Goal: Information Seeking & Learning: Learn about a topic

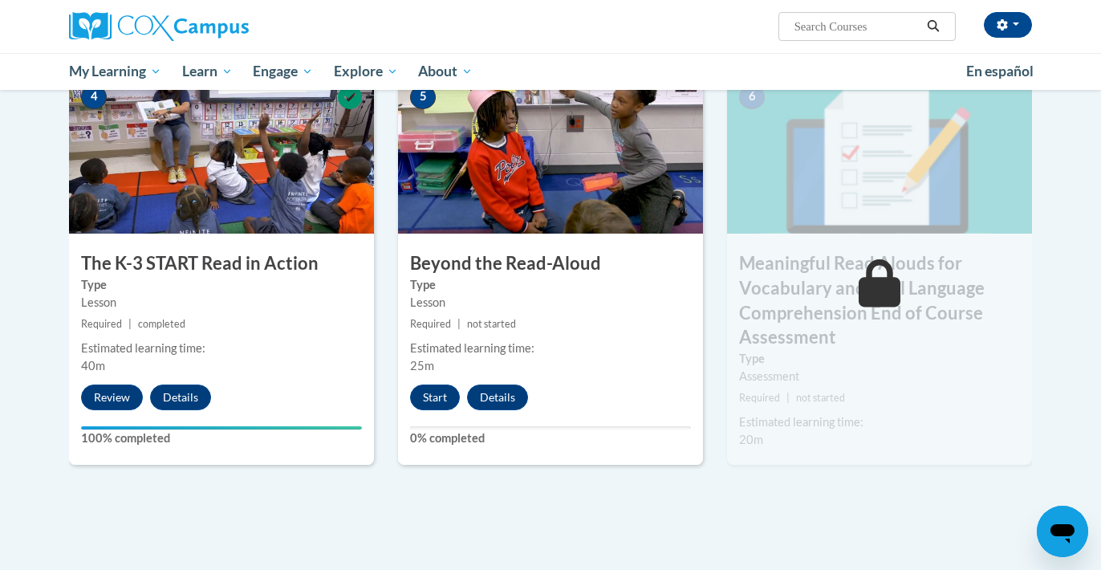
scroll to position [831, 0]
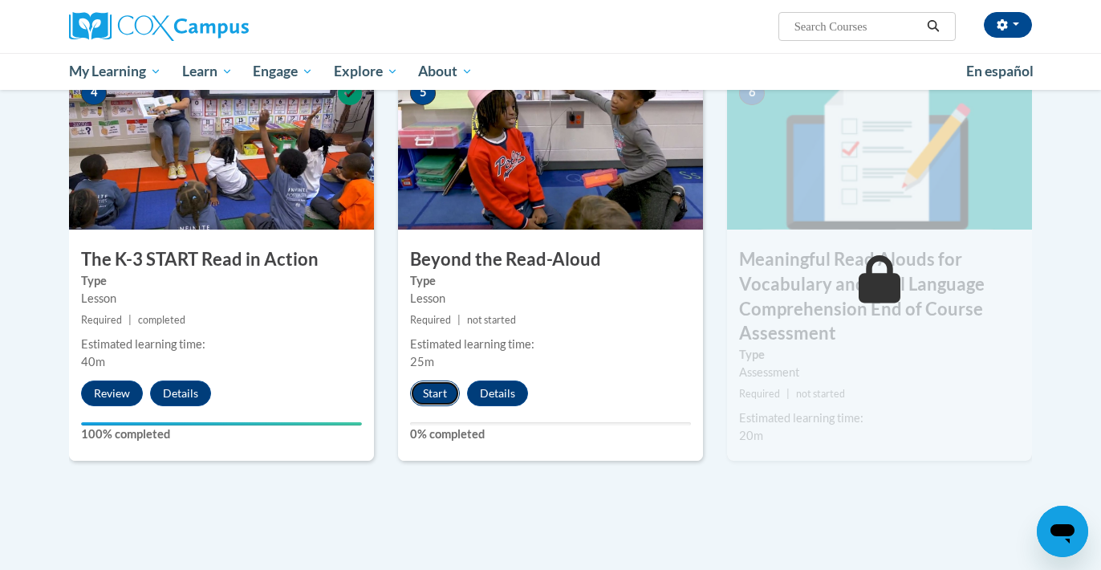
click at [440, 391] on button "Start" at bounding box center [435, 393] width 50 height 26
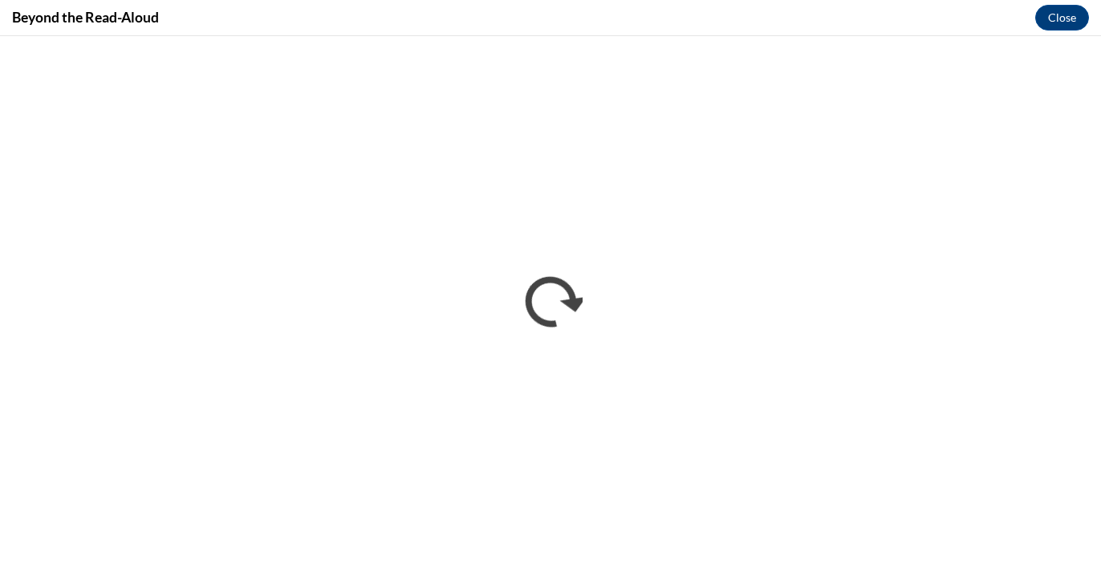
scroll to position [0, 0]
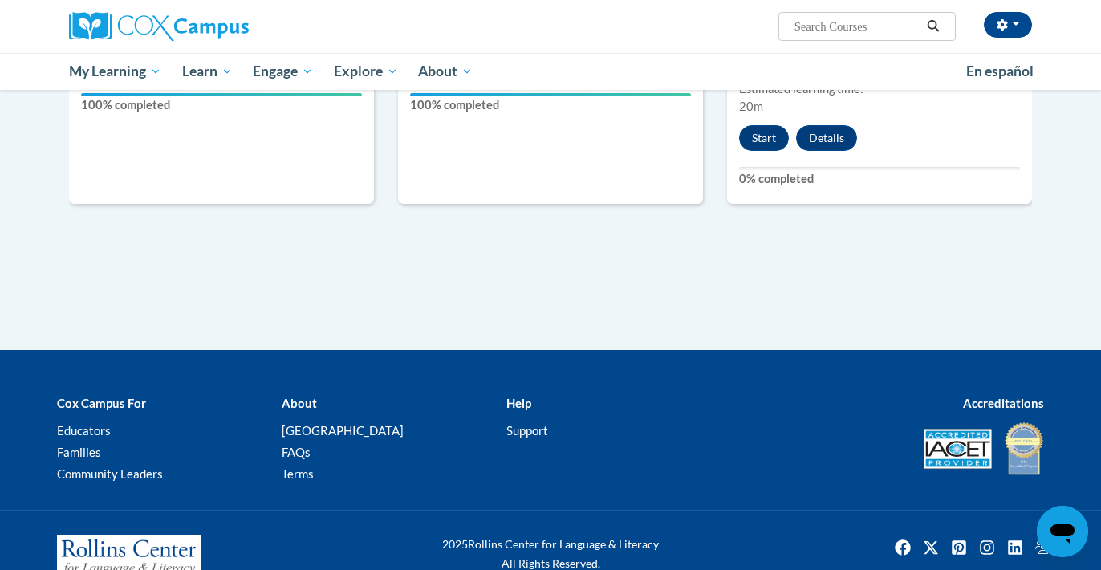
scroll to position [1204, 0]
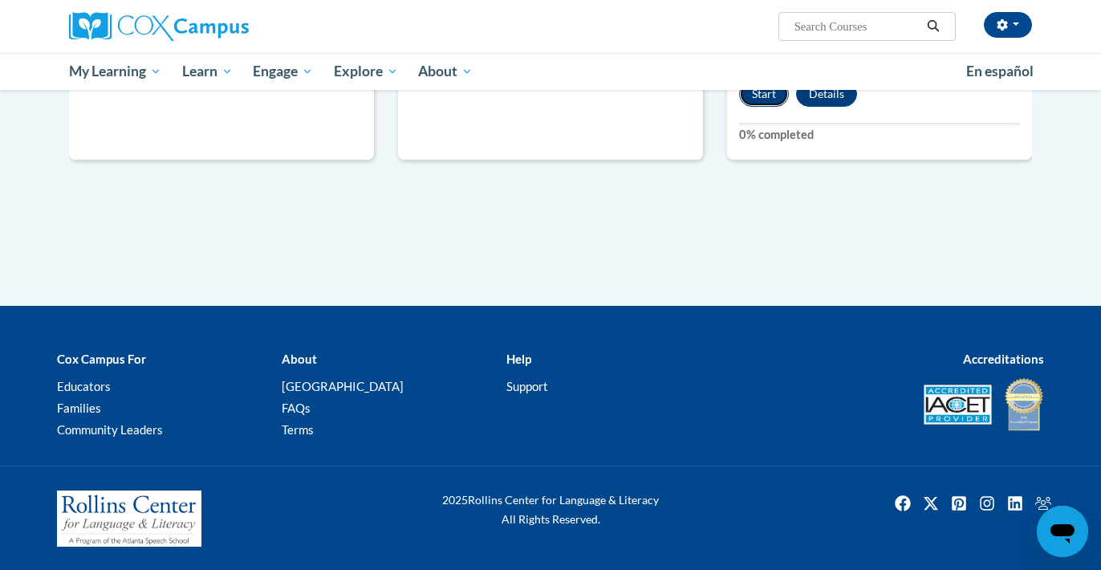
click at [768, 94] on button "Start" at bounding box center [764, 94] width 50 height 26
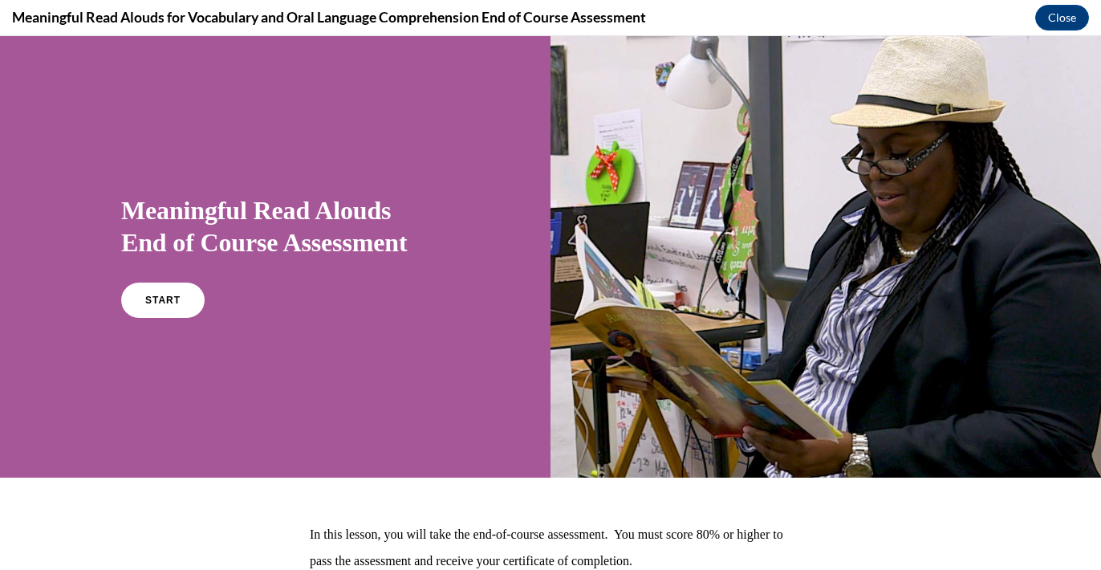
scroll to position [0, 0]
click at [171, 311] on link "START" at bounding box center [162, 300] width 87 height 37
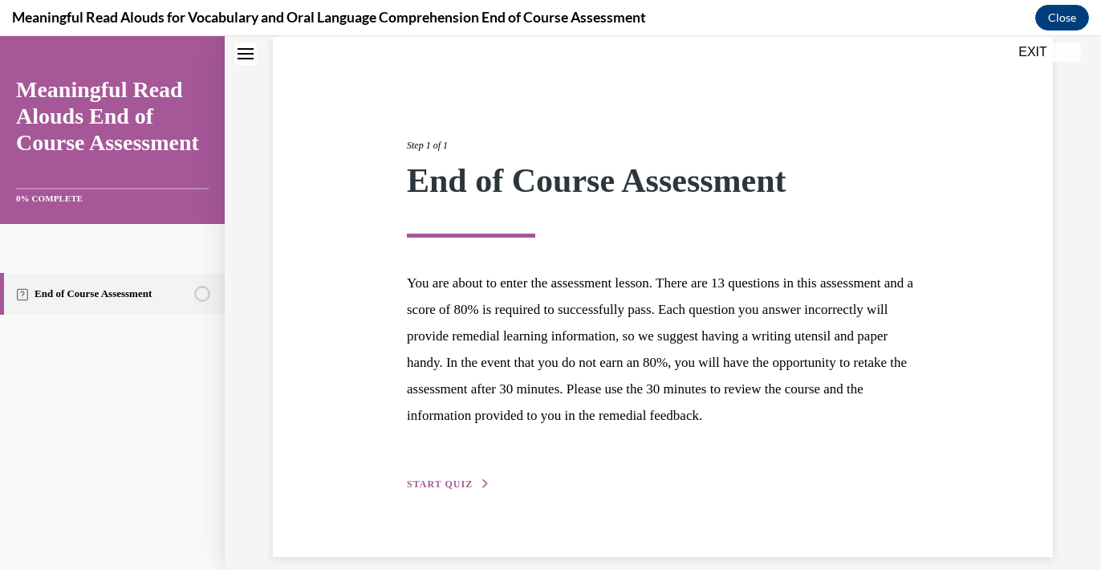
scroll to position [167, 0]
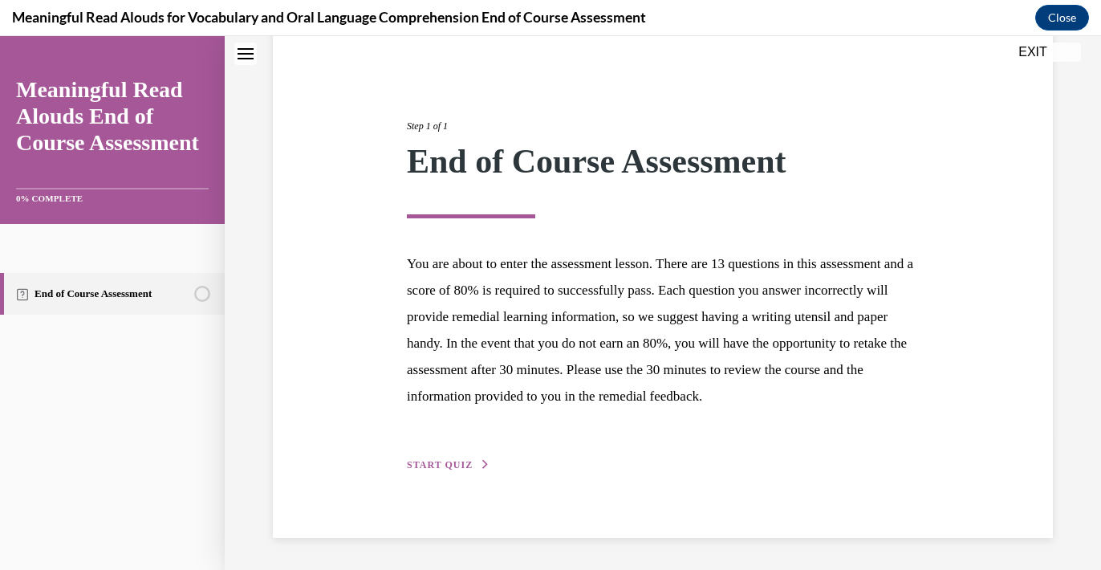
click at [446, 467] on span "START QUIZ" at bounding box center [440, 464] width 66 height 11
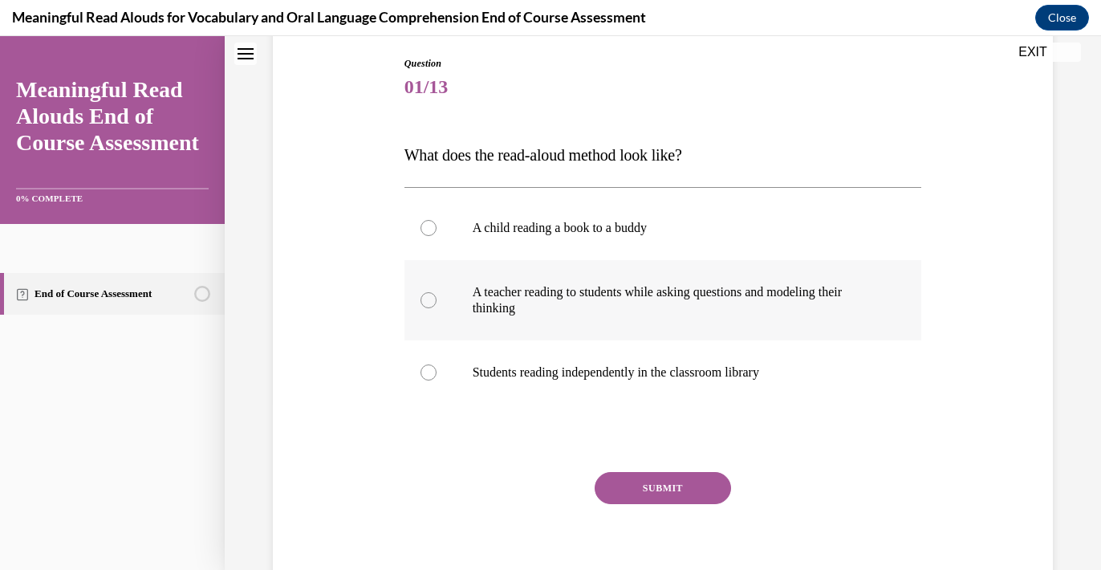
click at [437, 303] on label "A teacher reading to students while asking questions and modeling their thinking" at bounding box center [664, 300] width 518 height 80
click at [437, 303] on input "A teacher reading to students while asking questions and modeling their thinking" at bounding box center [429, 300] width 16 height 16
radio input "true"
click at [672, 486] on button "SUBMIT" at bounding box center [663, 488] width 136 height 32
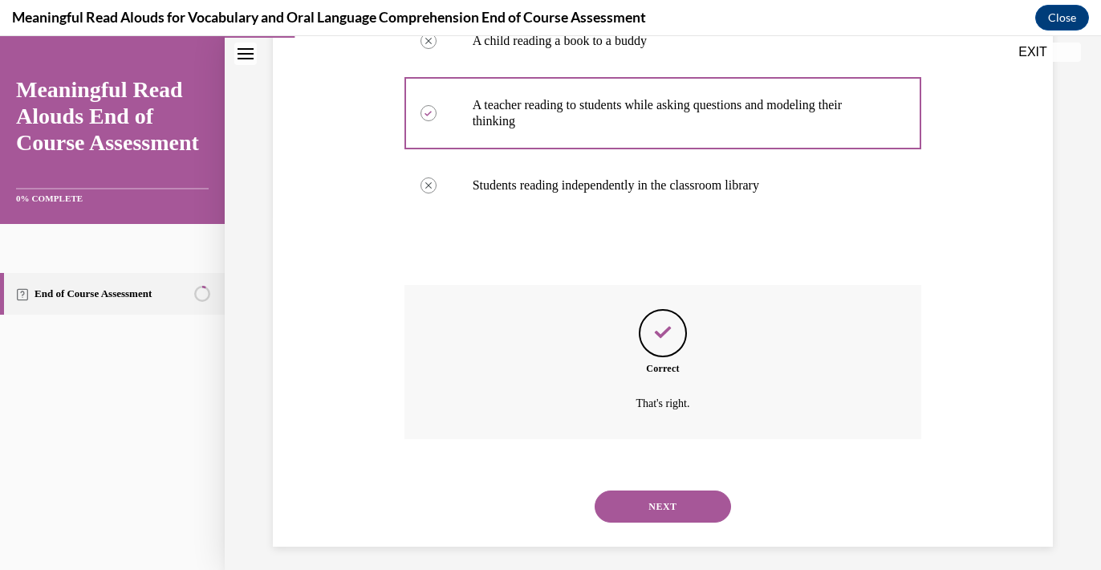
scroll to position [363, 0]
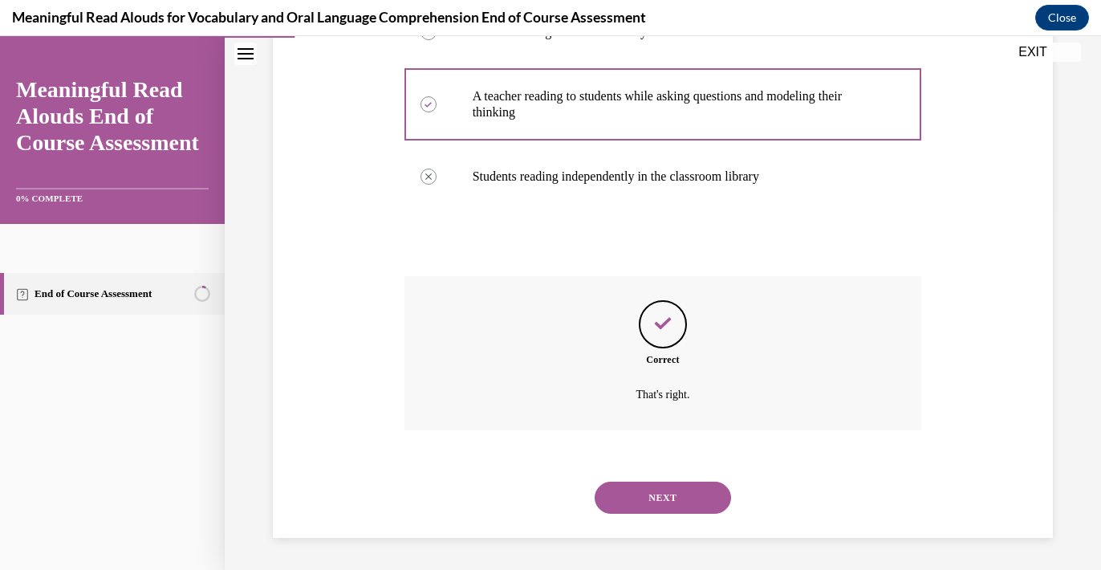
click at [664, 495] on button "NEXT" at bounding box center [663, 498] width 136 height 32
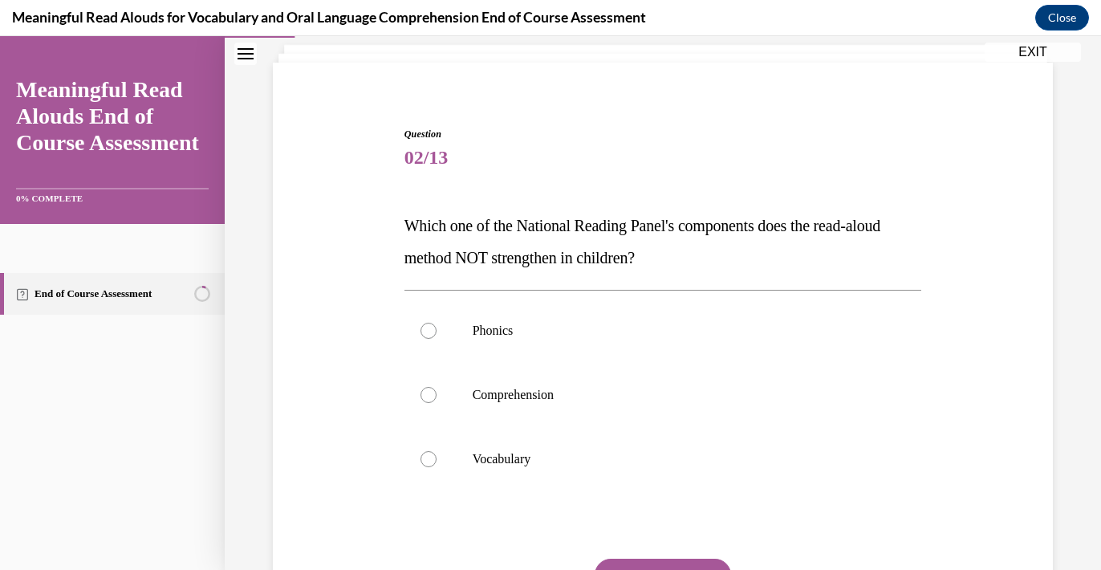
scroll to position [99, 0]
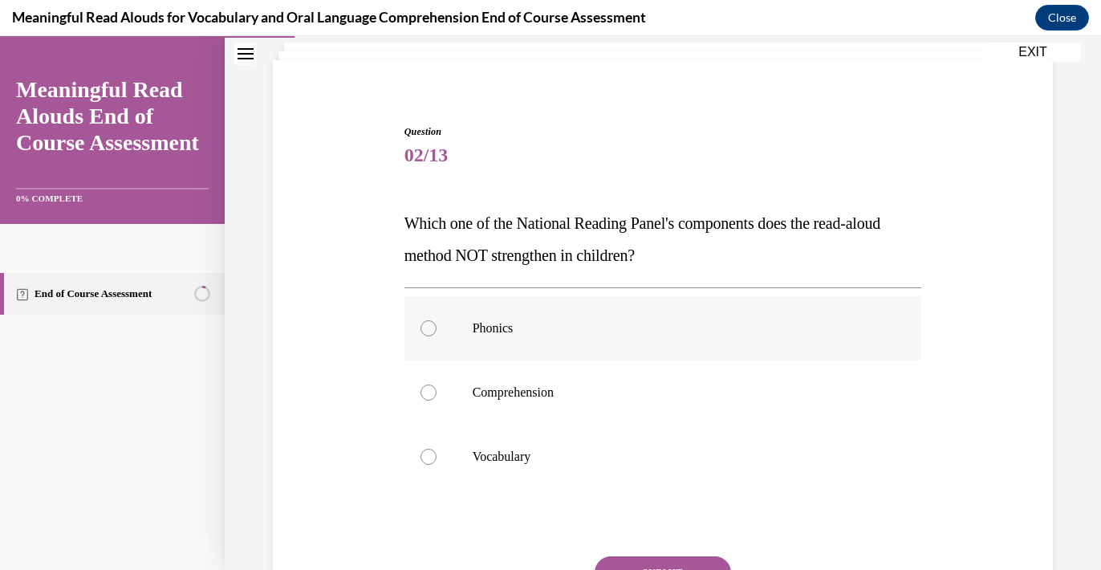
click at [425, 327] on div at bounding box center [429, 328] width 16 height 16
click at [425, 327] on input "Phonics" at bounding box center [429, 328] width 16 height 16
radio input "true"
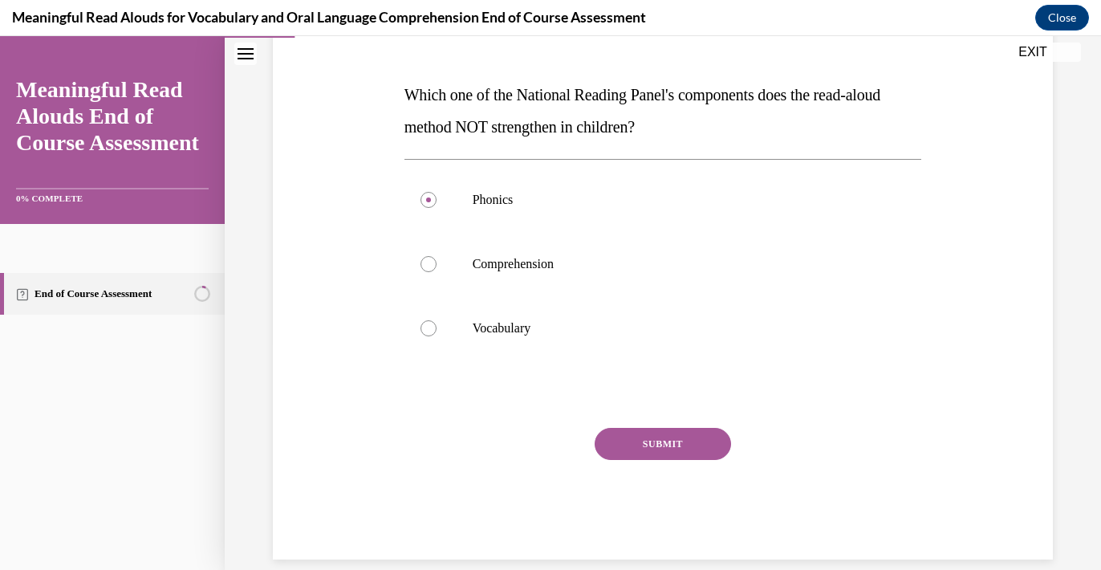
click at [662, 449] on button "SUBMIT" at bounding box center [663, 444] width 136 height 32
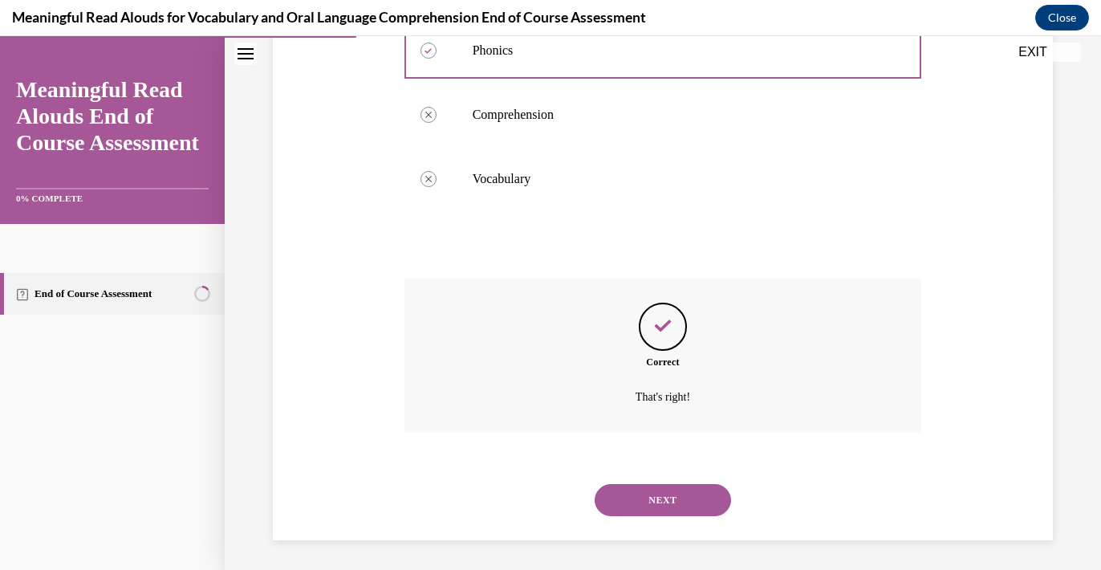
scroll to position [379, 0]
click at [656, 497] on button "NEXT" at bounding box center [663, 498] width 136 height 32
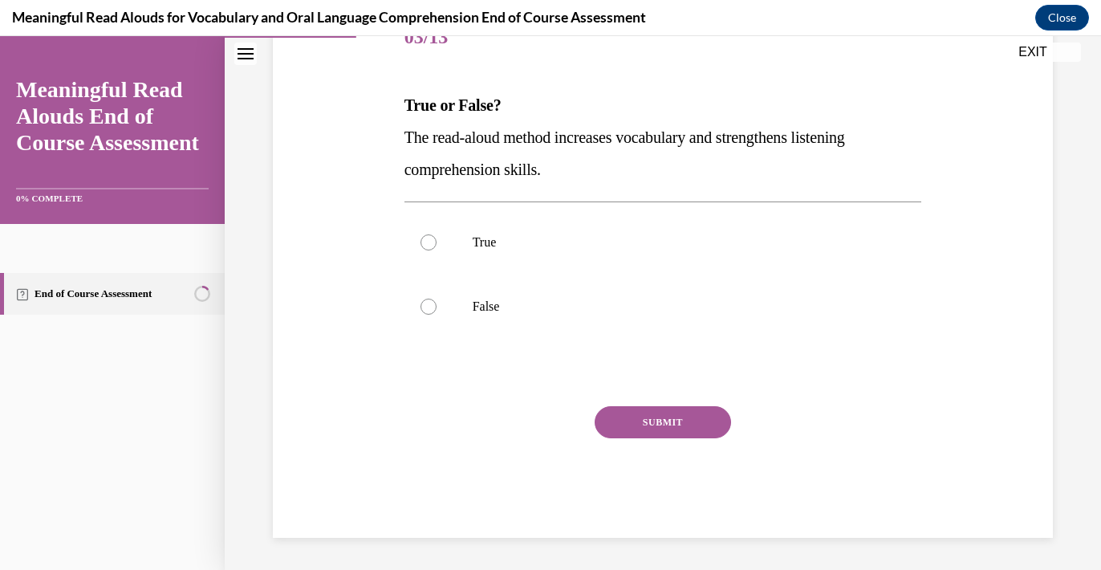
scroll to position [178, 0]
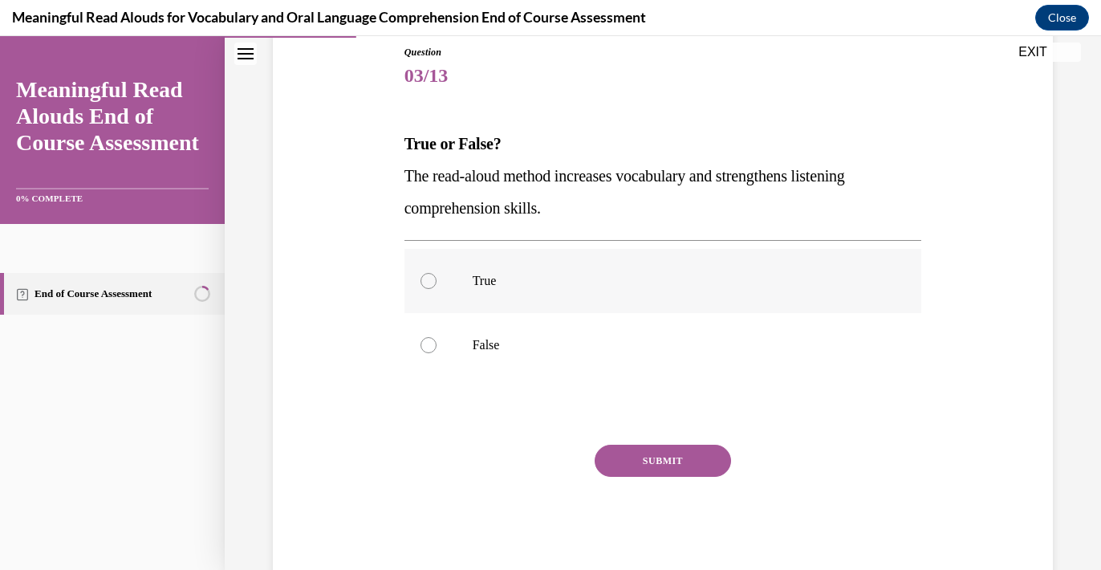
click at [429, 286] on div at bounding box center [429, 281] width 16 height 16
click at [429, 286] on input "True" at bounding box center [429, 281] width 16 height 16
radio input "true"
click at [667, 457] on button "SUBMIT" at bounding box center [663, 461] width 136 height 32
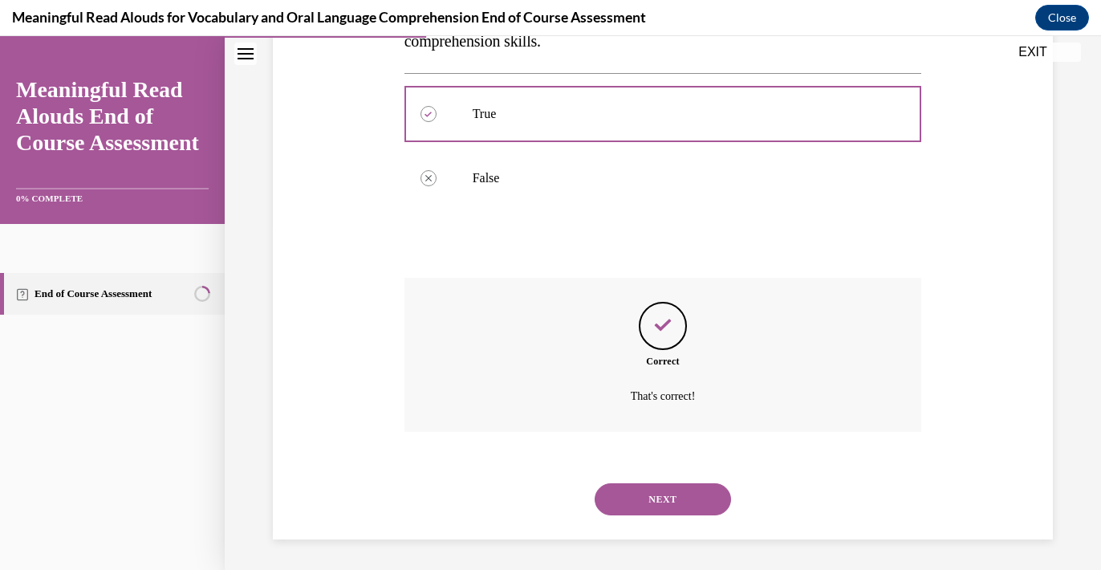
scroll to position [347, 0]
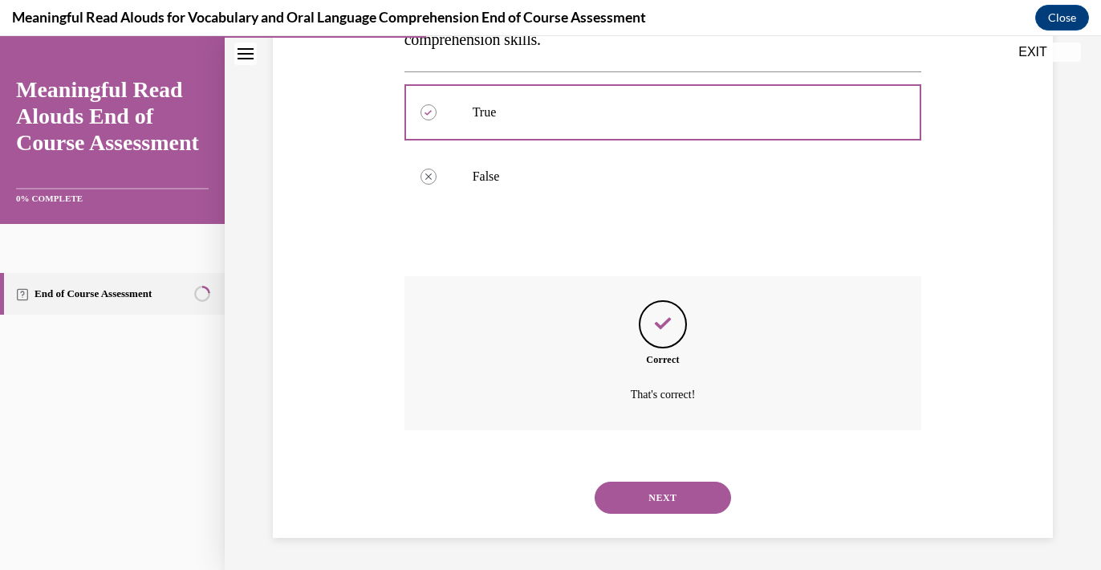
click at [672, 498] on button "NEXT" at bounding box center [663, 498] width 136 height 32
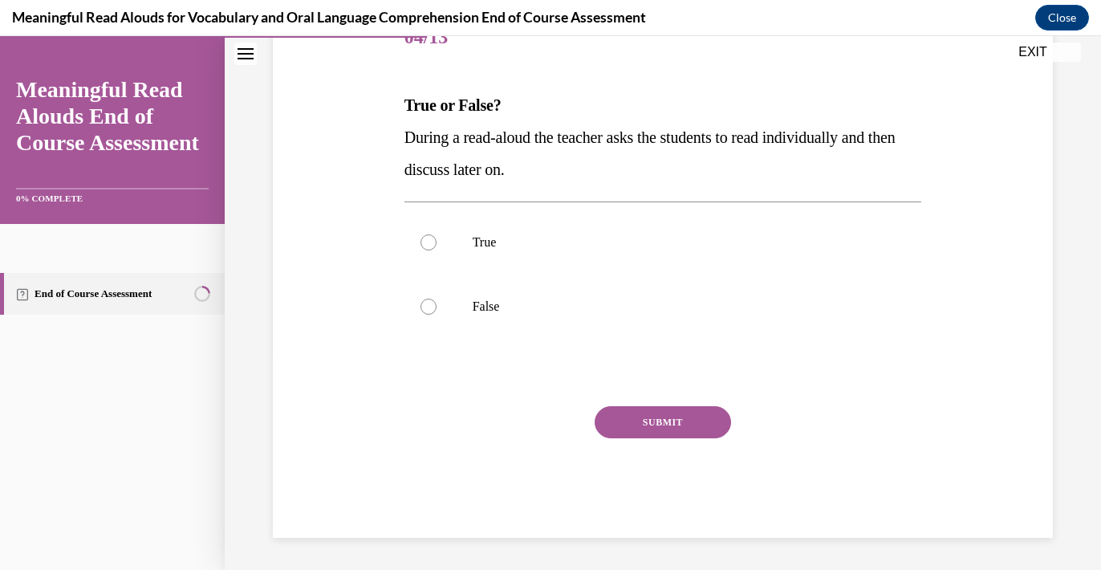
scroll to position [178, 0]
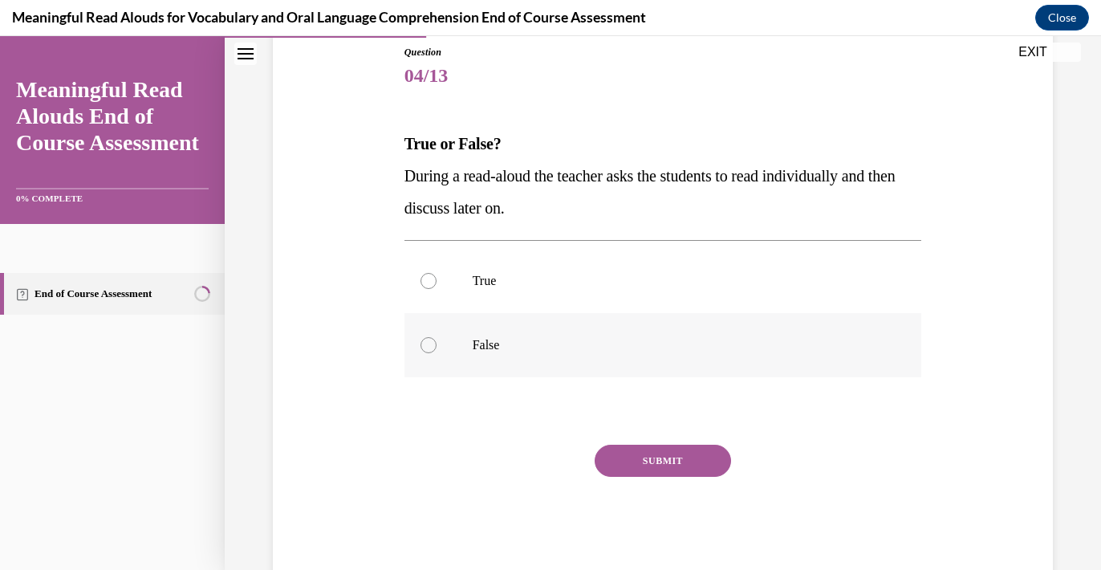
click at [432, 346] on div at bounding box center [429, 345] width 16 height 16
click at [432, 346] on input "False" at bounding box center [429, 345] width 16 height 16
radio input "true"
click at [671, 464] on button "SUBMIT" at bounding box center [663, 461] width 136 height 32
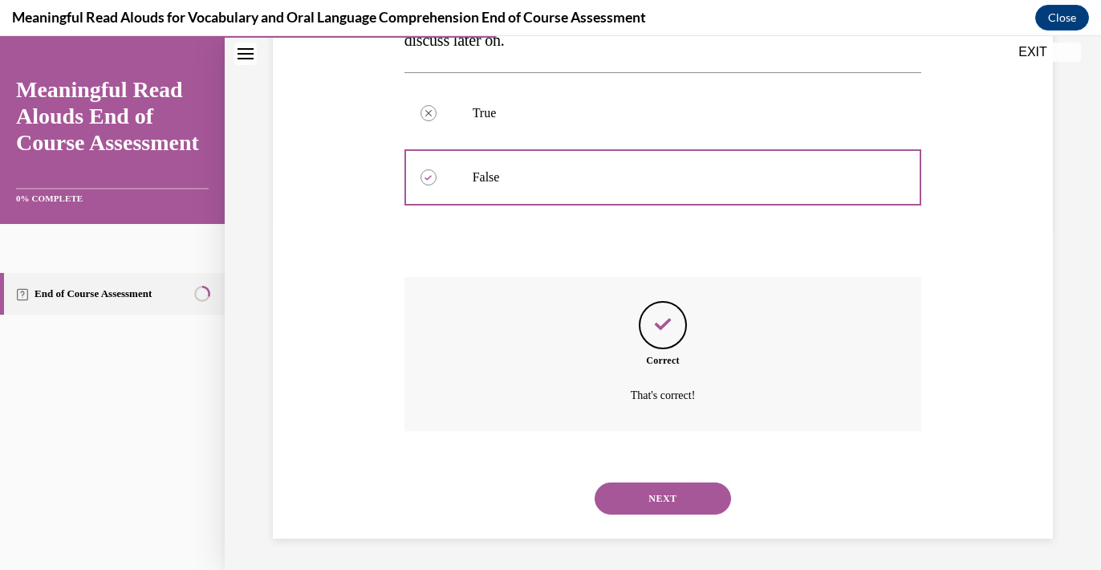
scroll to position [347, 0]
click at [660, 497] on button "NEXT" at bounding box center [663, 498] width 136 height 32
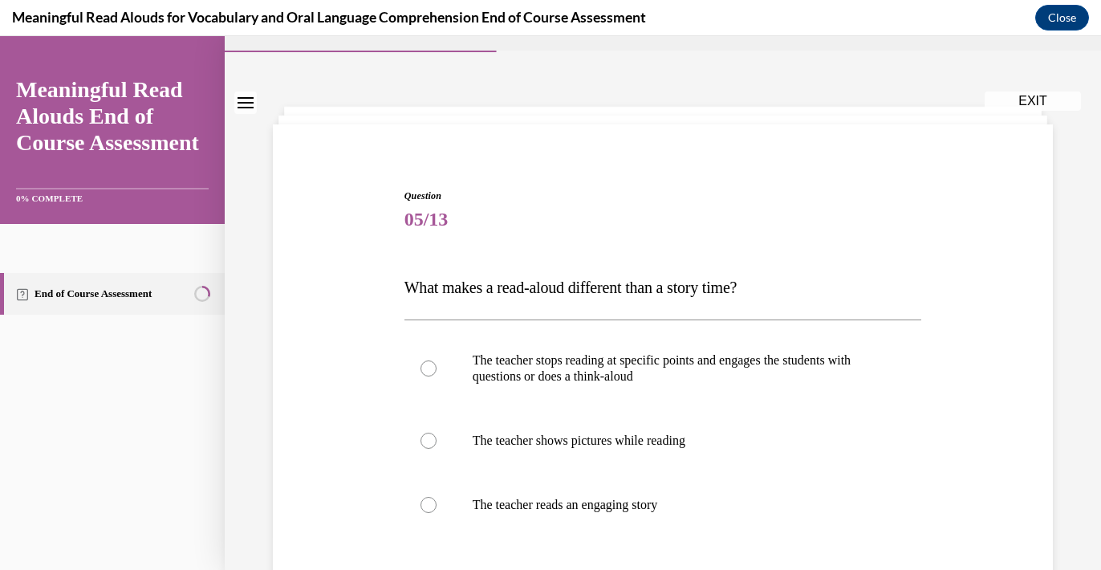
scroll to position [60, 0]
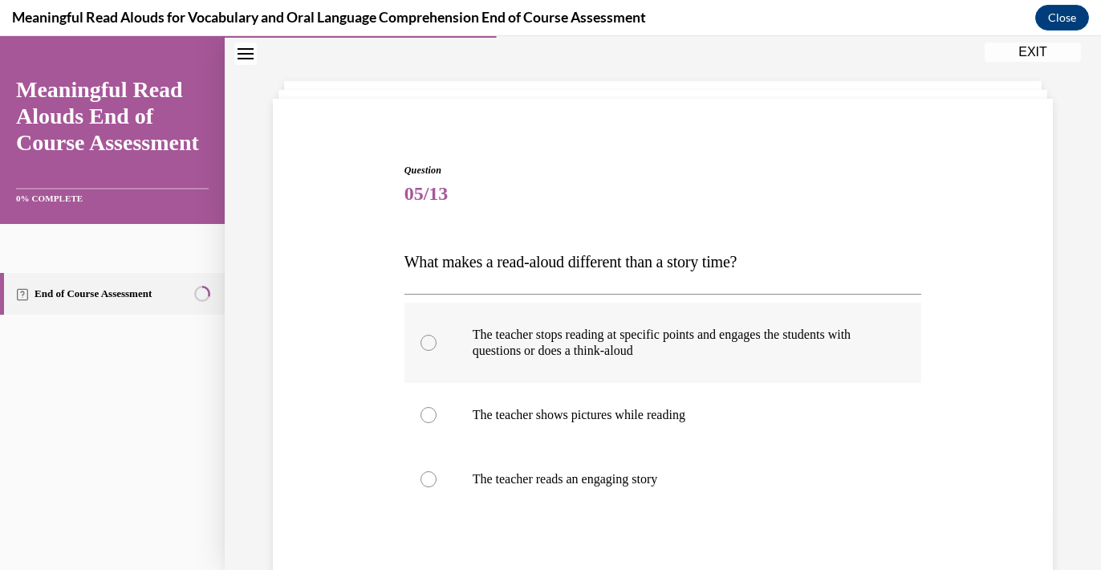
click at [430, 341] on div at bounding box center [429, 343] width 16 height 16
click at [430, 341] on input "The teacher stops reading at specific points and engages the students with ques…" at bounding box center [429, 343] width 16 height 16
radio input "true"
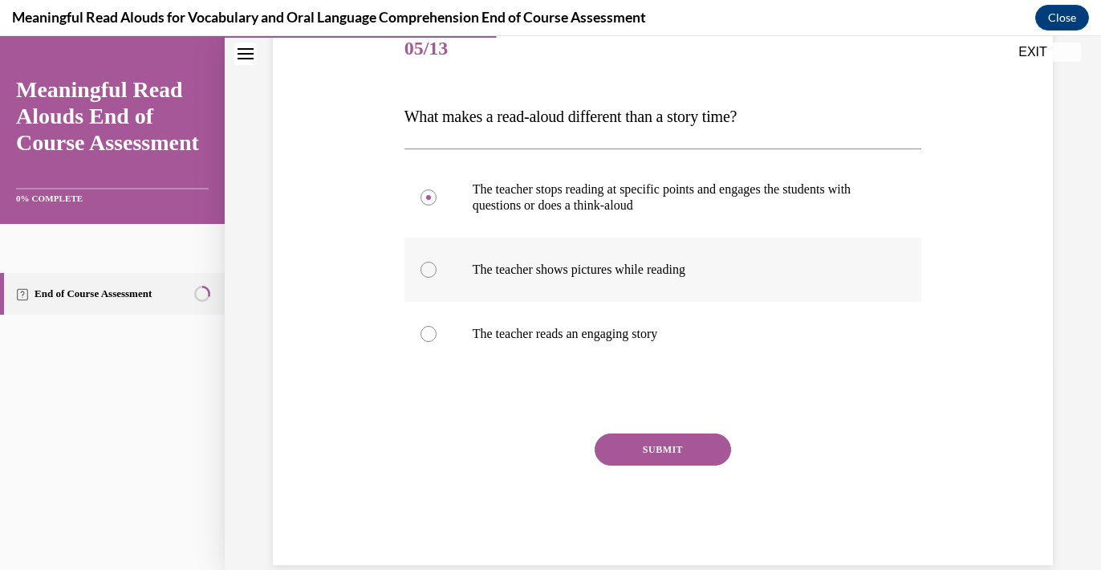
scroll to position [233, 0]
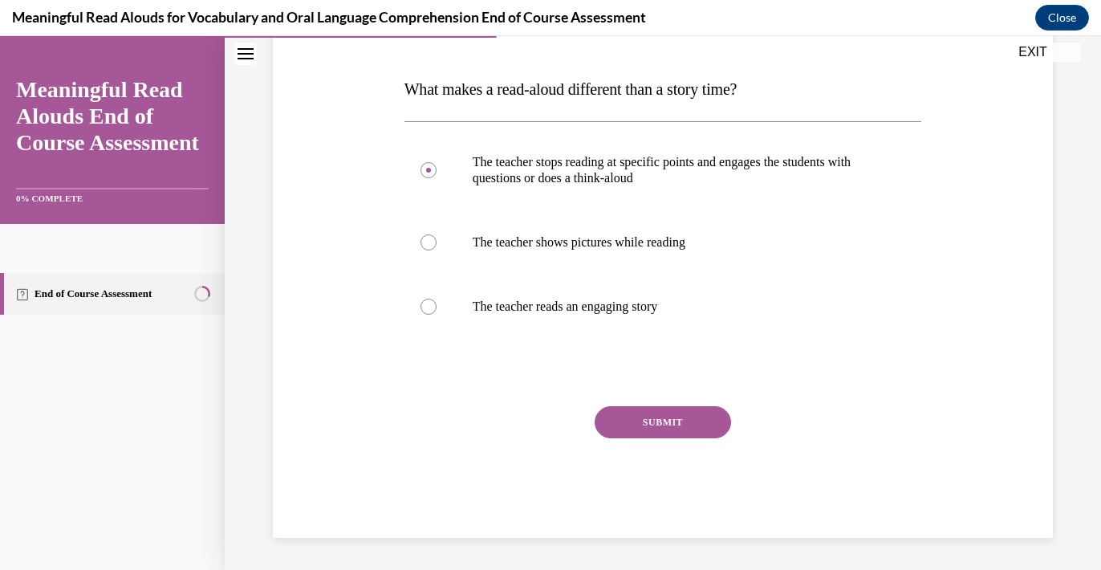
click at [665, 418] on button "SUBMIT" at bounding box center [663, 422] width 136 height 32
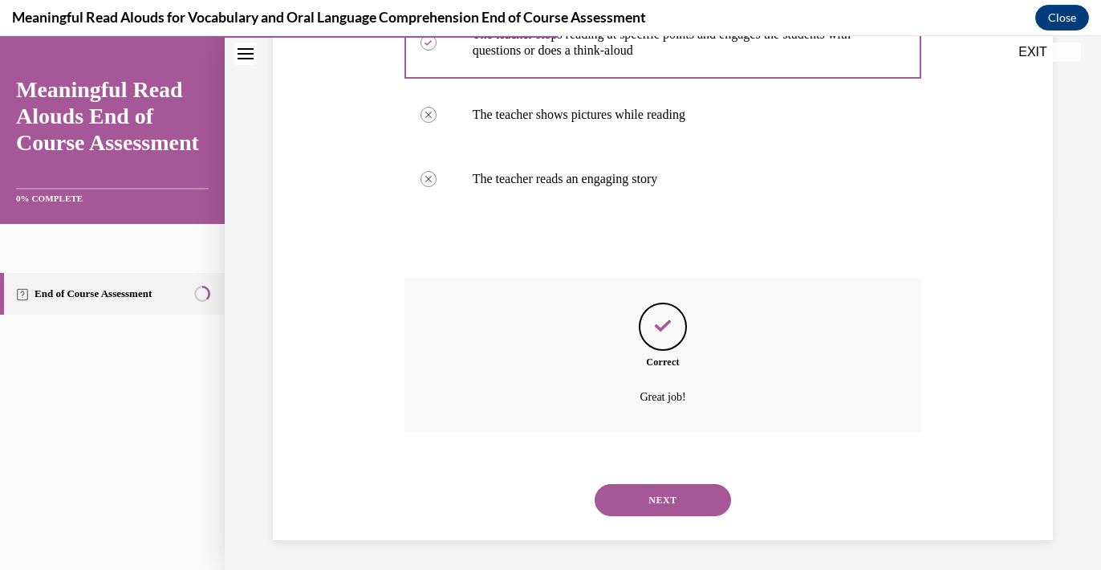
scroll to position [363, 0]
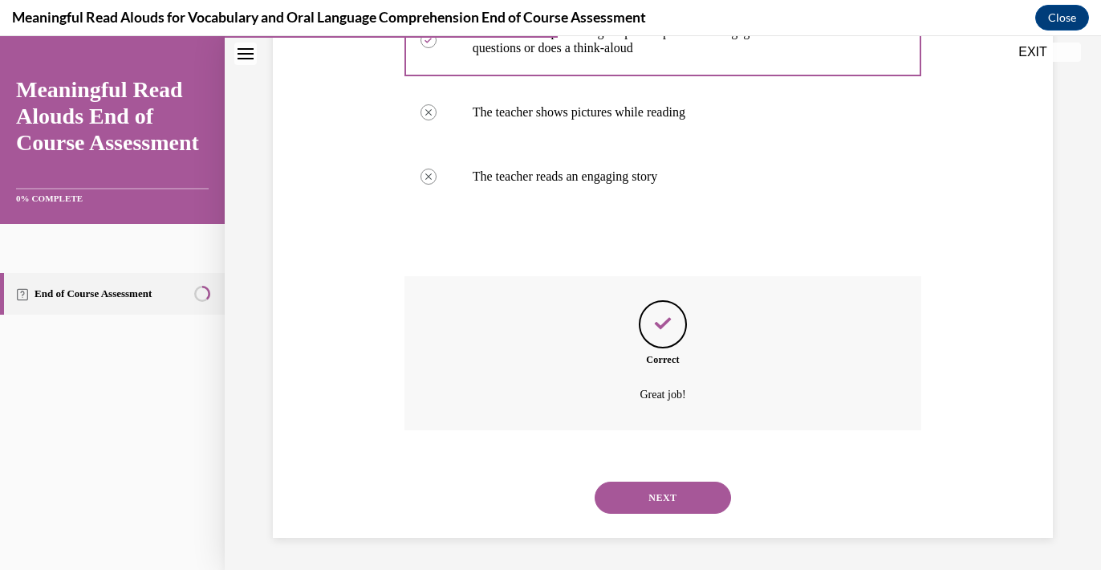
click at [667, 490] on button "NEXT" at bounding box center [663, 498] width 136 height 32
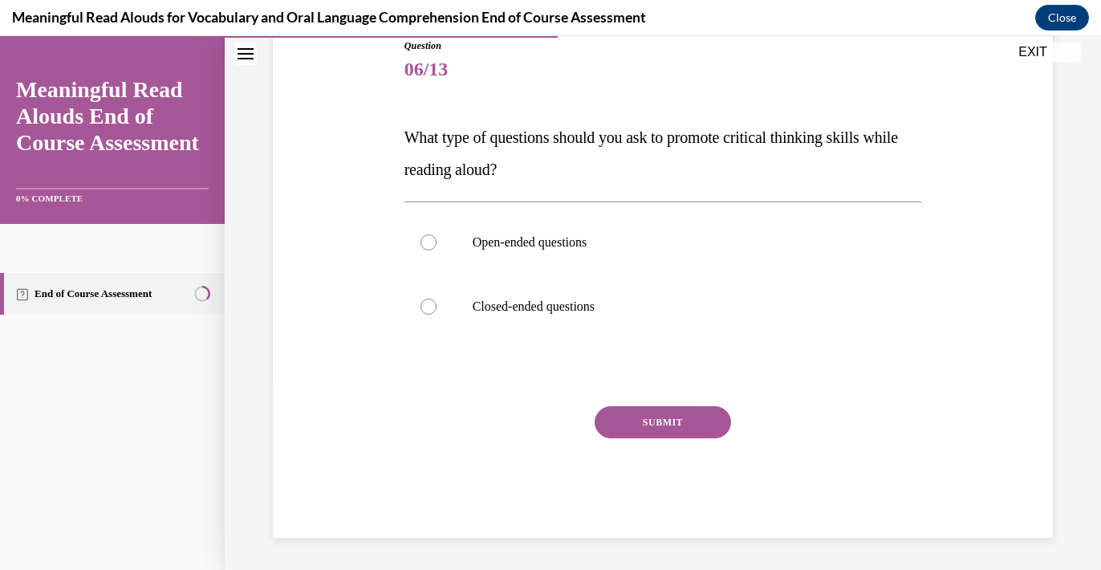
scroll to position [178, 0]
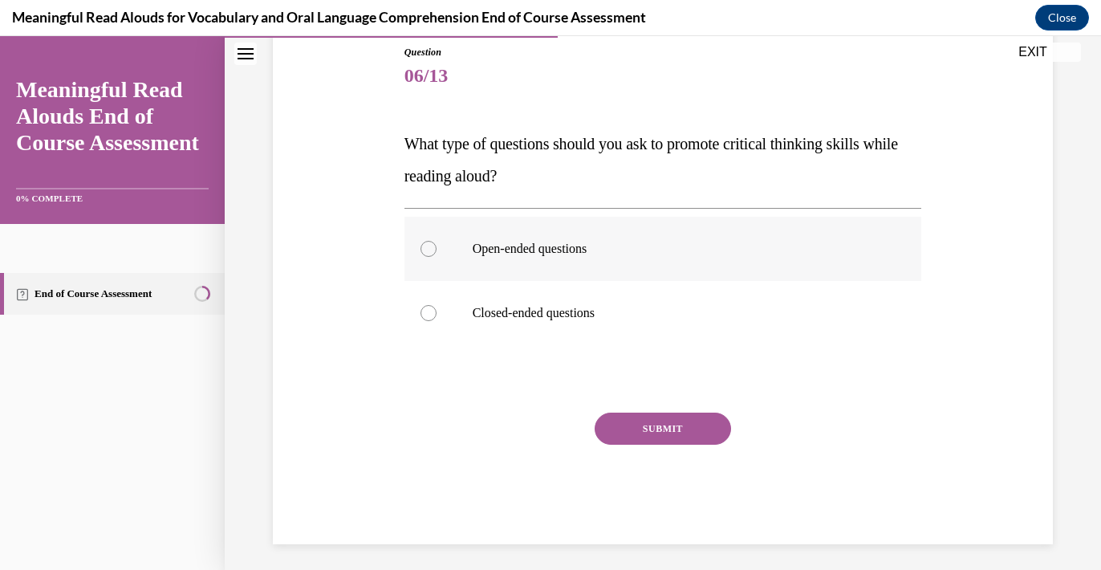
click at [431, 245] on div at bounding box center [429, 249] width 16 height 16
click at [431, 245] on input "Open-ended questions" at bounding box center [429, 249] width 16 height 16
radio input "true"
click at [685, 429] on button "SUBMIT" at bounding box center [663, 429] width 136 height 32
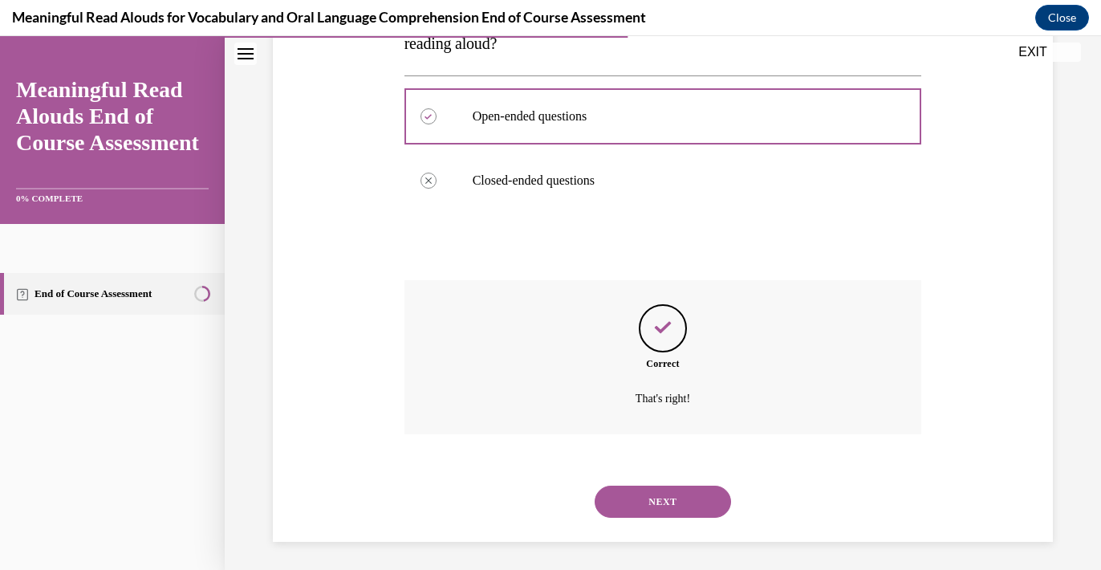
scroll to position [315, 0]
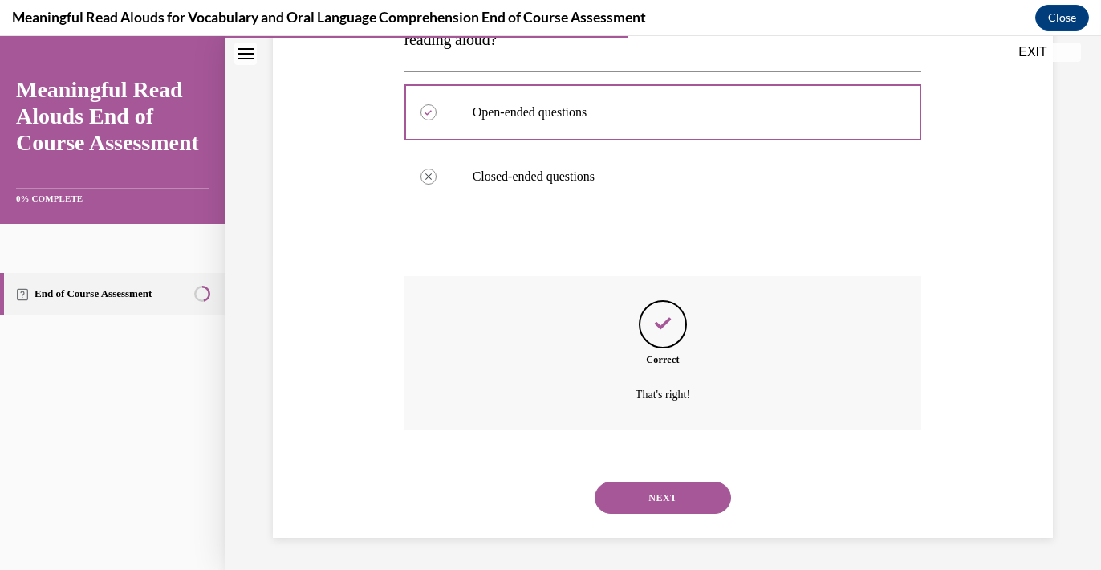
click at [661, 500] on button "NEXT" at bounding box center [663, 498] width 136 height 32
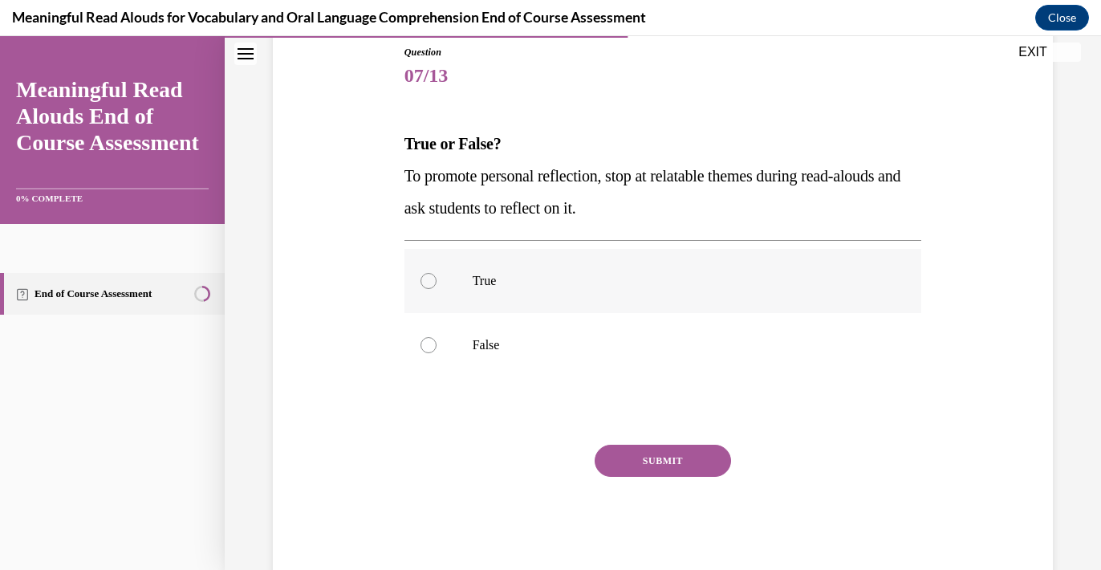
click at [433, 287] on div at bounding box center [429, 281] width 16 height 16
click at [433, 287] on input "True" at bounding box center [429, 281] width 16 height 16
radio input "true"
click at [665, 457] on button "SUBMIT" at bounding box center [663, 461] width 136 height 32
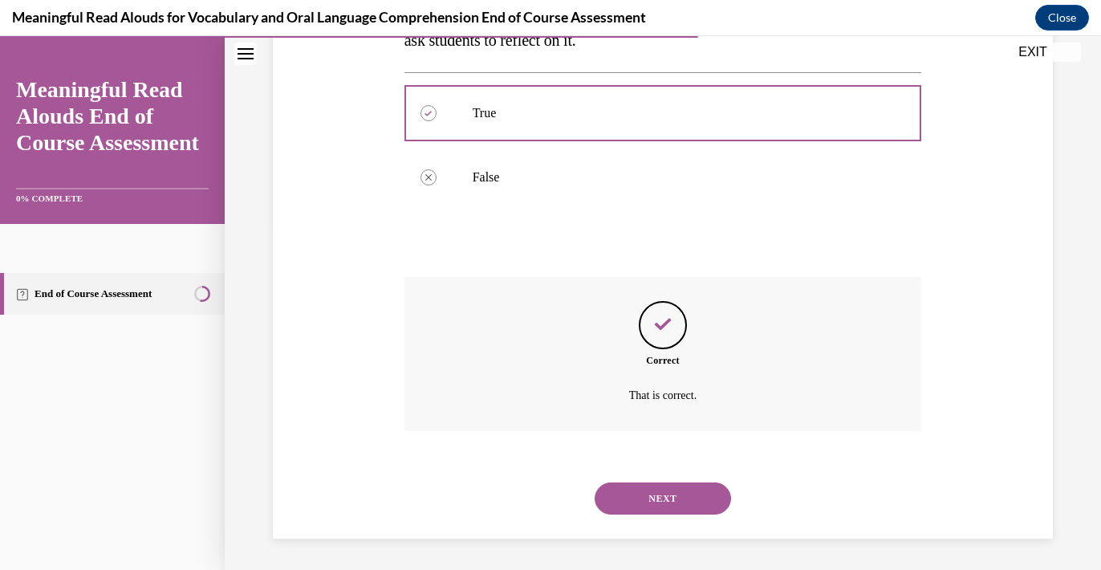
scroll to position [347, 0]
click at [665, 499] on button "NEXT" at bounding box center [663, 498] width 136 height 32
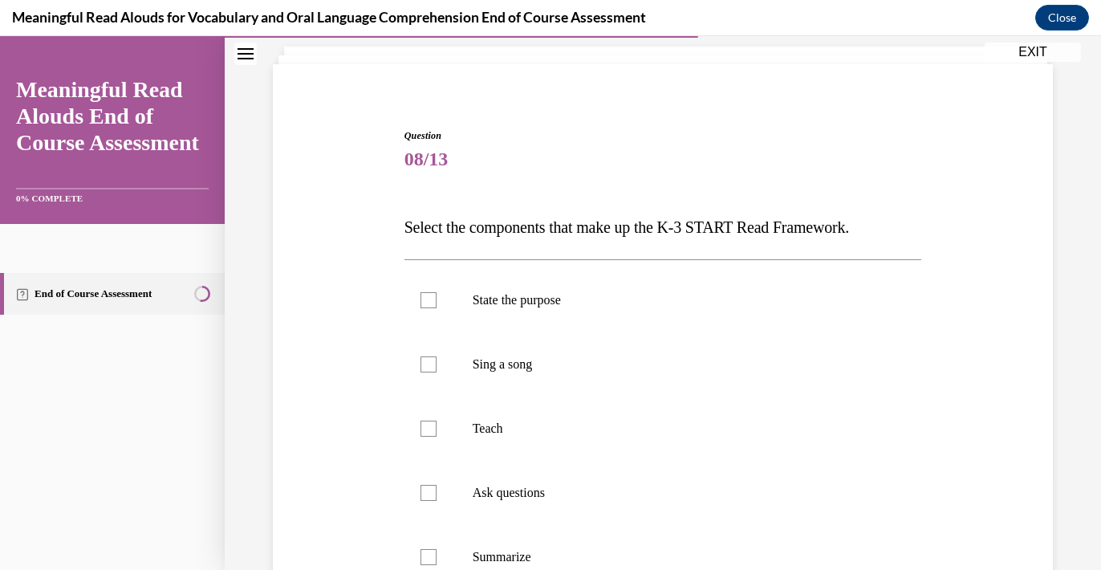
scroll to position [97, 0]
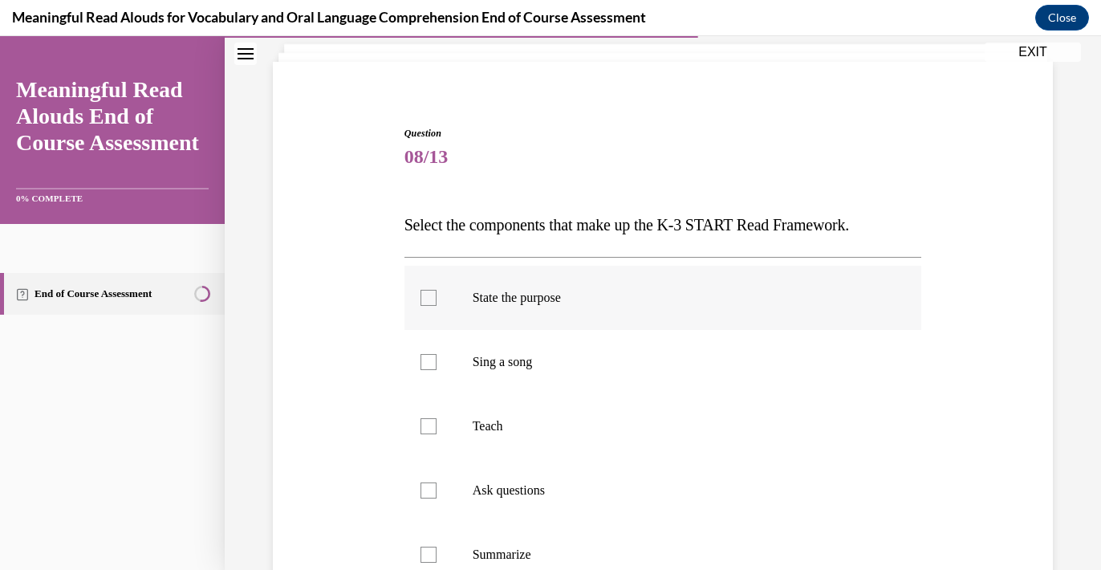
click at [429, 294] on div at bounding box center [429, 298] width 16 height 16
click at [429, 294] on input "State the purpose" at bounding box center [429, 298] width 16 height 16
checkbox input "true"
click at [431, 435] on label "Teach" at bounding box center [664, 426] width 518 height 64
click at [431, 434] on input "Teach" at bounding box center [429, 426] width 16 height 16
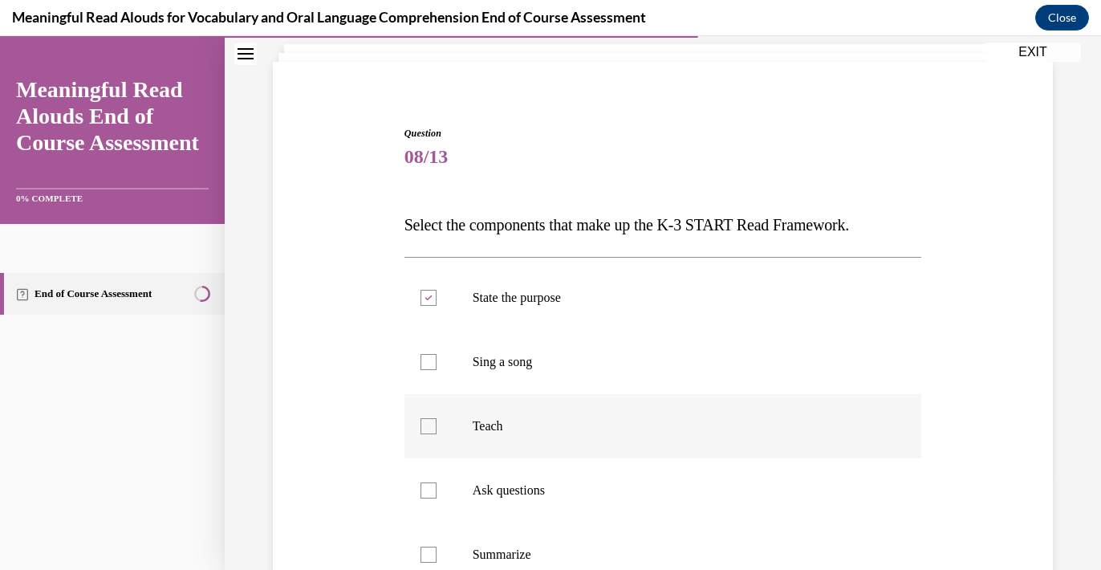
checkbox input "true"
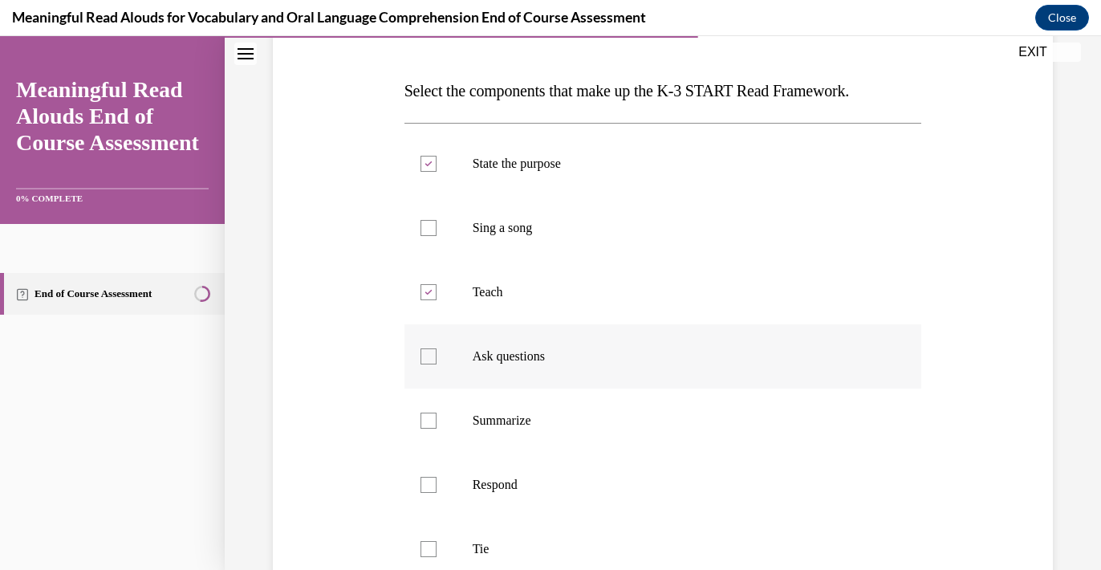
scroll to position [233, 0]
click at [433, 353] on div at bounding box center [429, 355] width 16 height 16
click at [433, 353] on input "Ask questions" at bounding box center [429, 355] width 16 height 16
checkbox input "true"
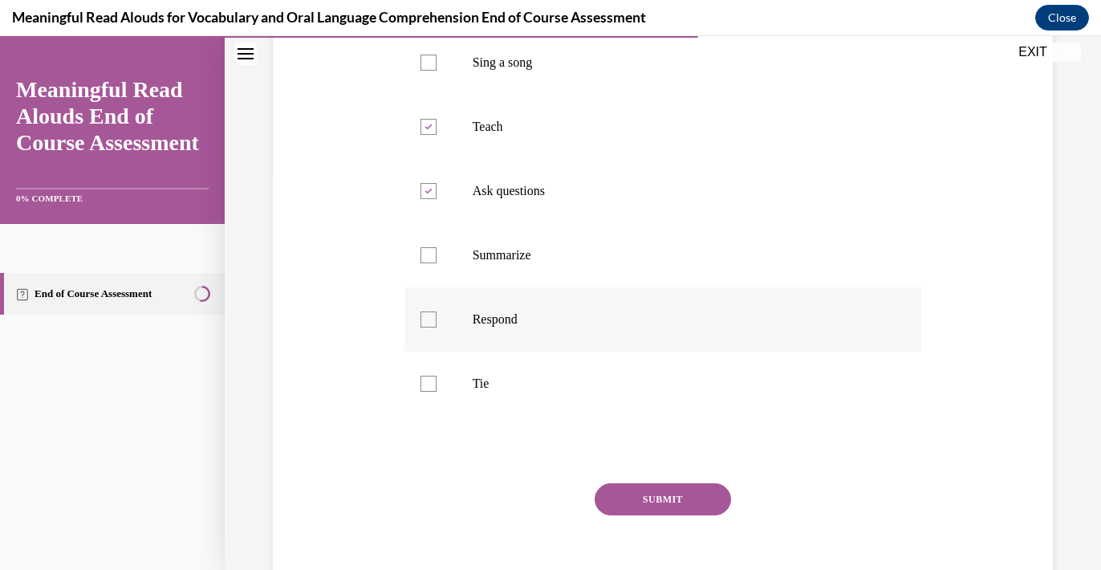
scroll to position [412, 0]
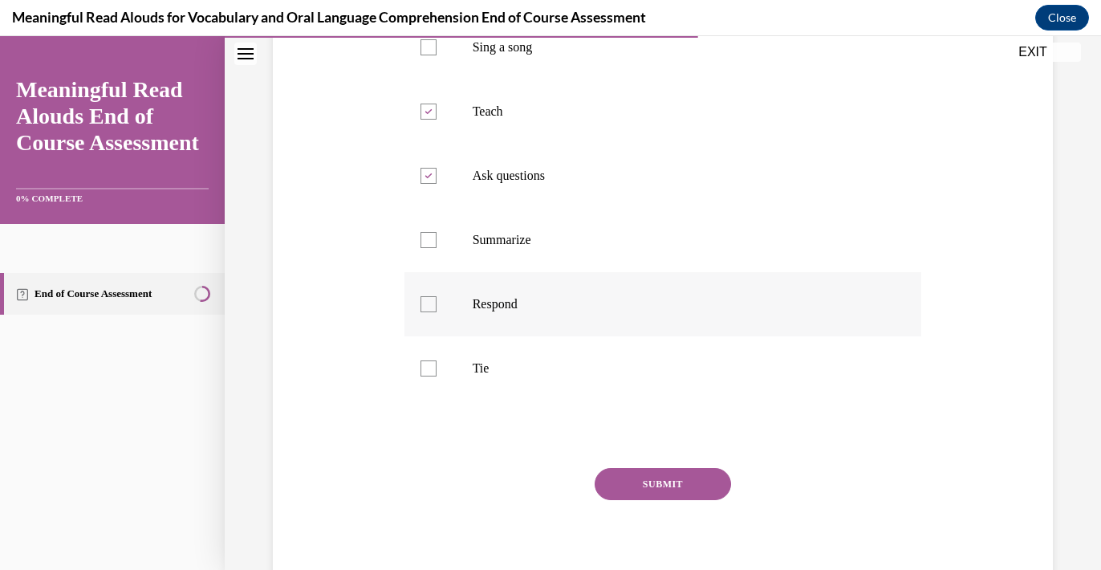
click at [431, 309] on div at bounding box center [429, 304] width 16 height 16
click at [431, 309] on input "Respond" at bounding box center [429, 304] width 16 height 16
checkbox input "true"
click at [431, 372] on div at bounding box center [429, 368] width 16 height 16
click at [431, 372] on input "Tie" at bounding box center [429, 368] width 16 height 16
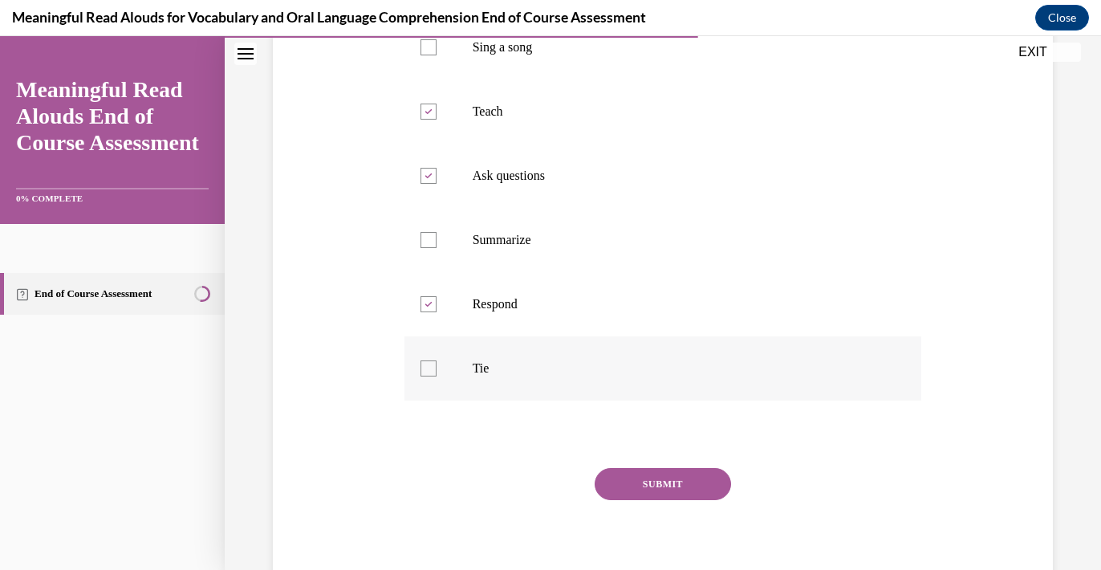
checkbox input "true"
click at [665, 482] on button "SUBMIT" at bounding box center [663, 484] width 136 height 32
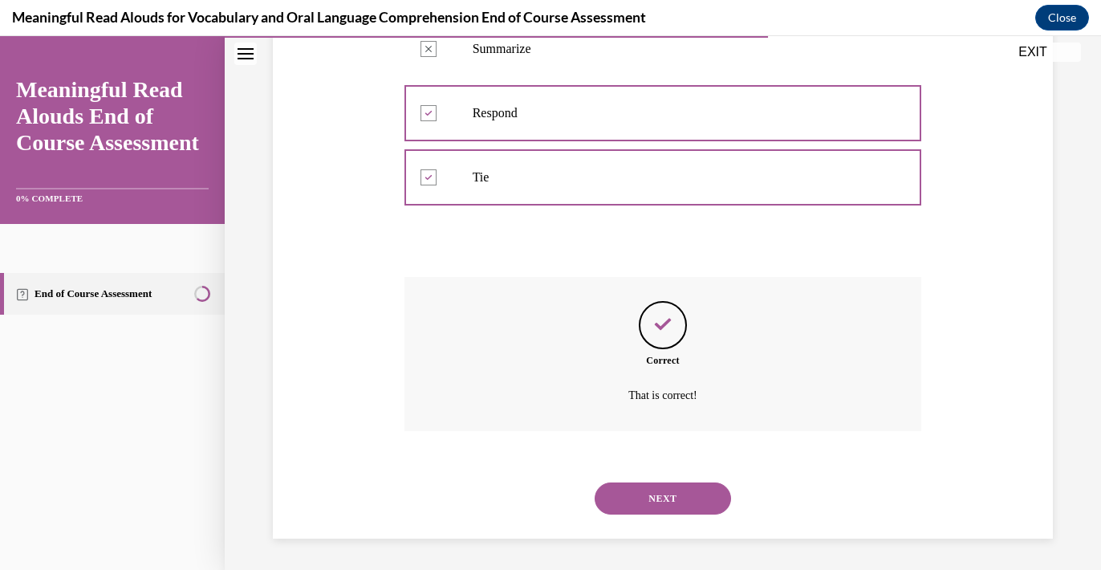
scroll to position [604, 0]
click at [669, 494] on button "NEXT" at bounding box center [663, 498] width 136 height 32
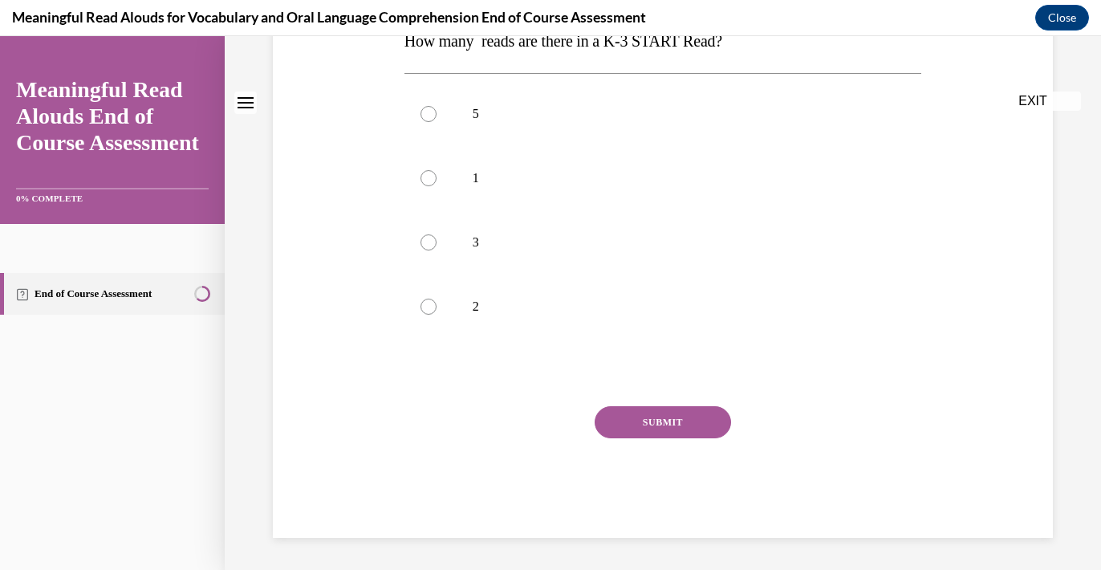
scroll to position [0, 0]
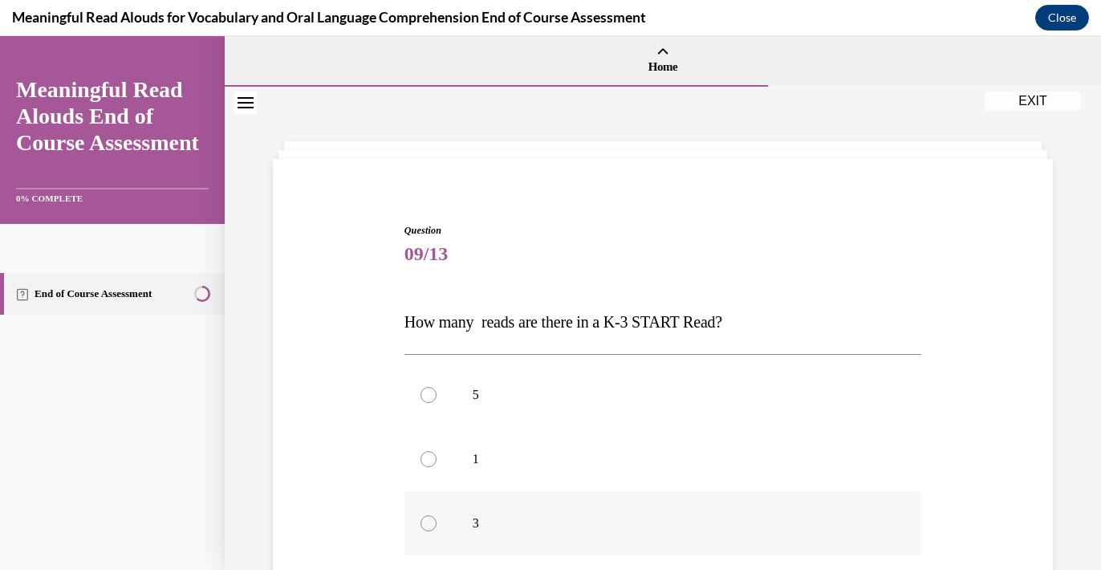
click at [433, 517] on div at bounding box center [429, 523] width 16 height 16
click at [433, 517] on input "3" at bounding box center [429, 523] width 16 height 16
radio input "true"
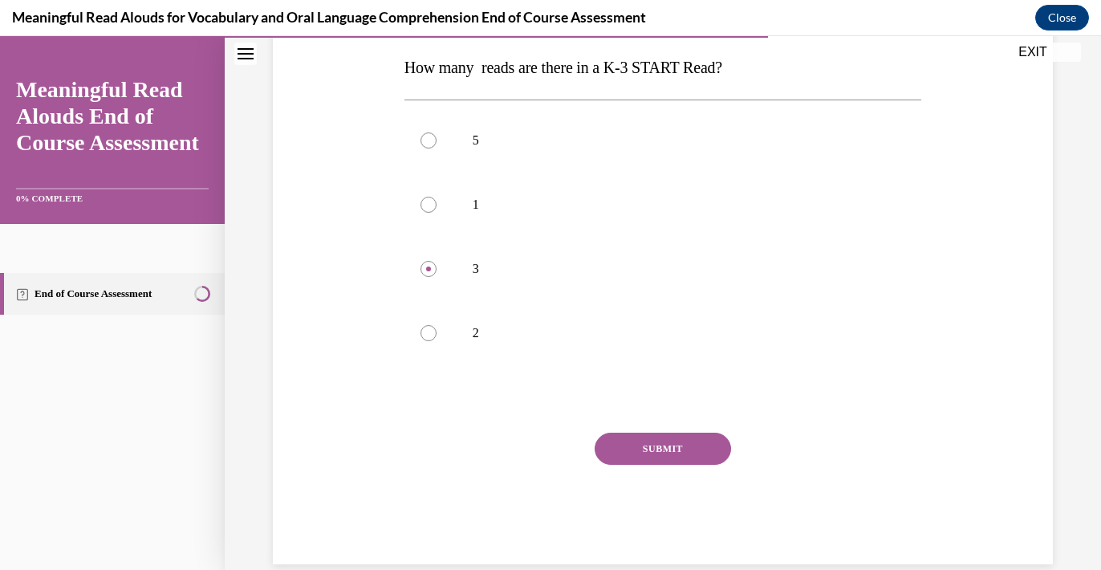
click at [657, 449] on button "SUBMIT" at bounding box center [663, 449] width 136 height 32
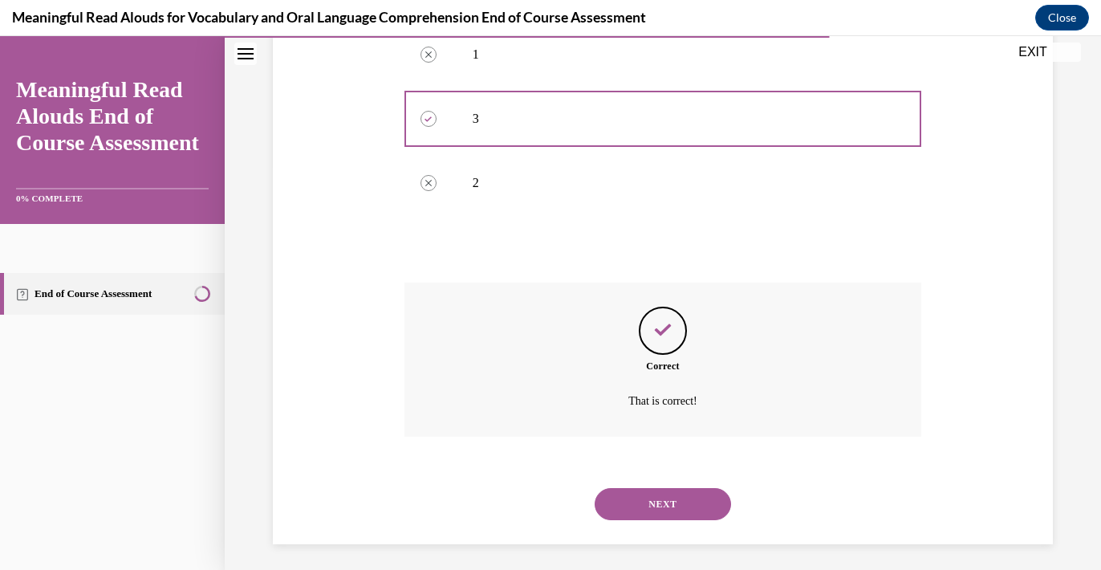
scroll to position [411, 0]
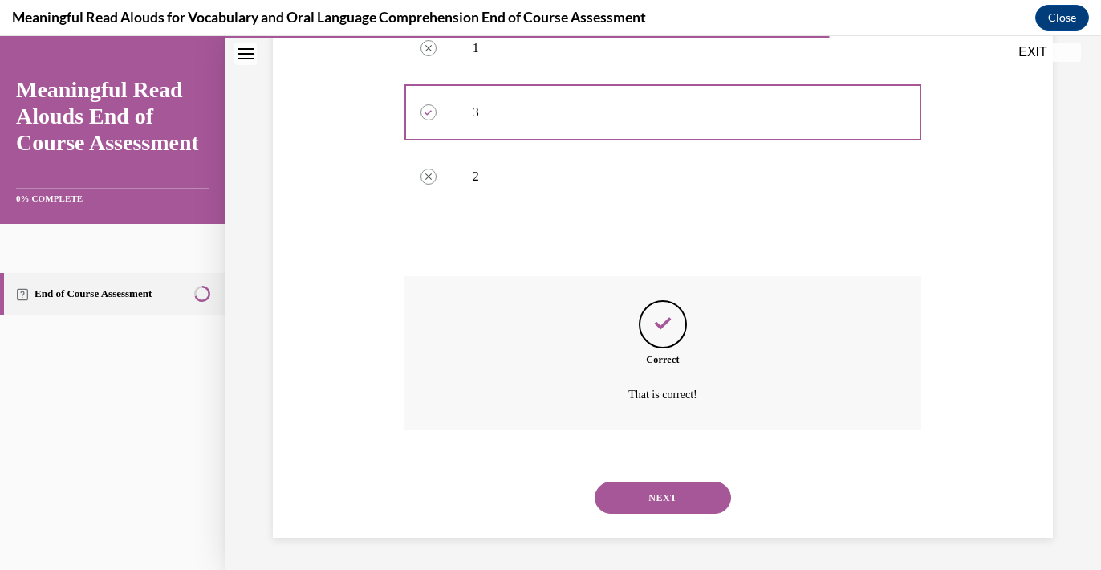
click at [665, 494] on button "NEXT" at bounding box center [663, 498] width 136 height 32
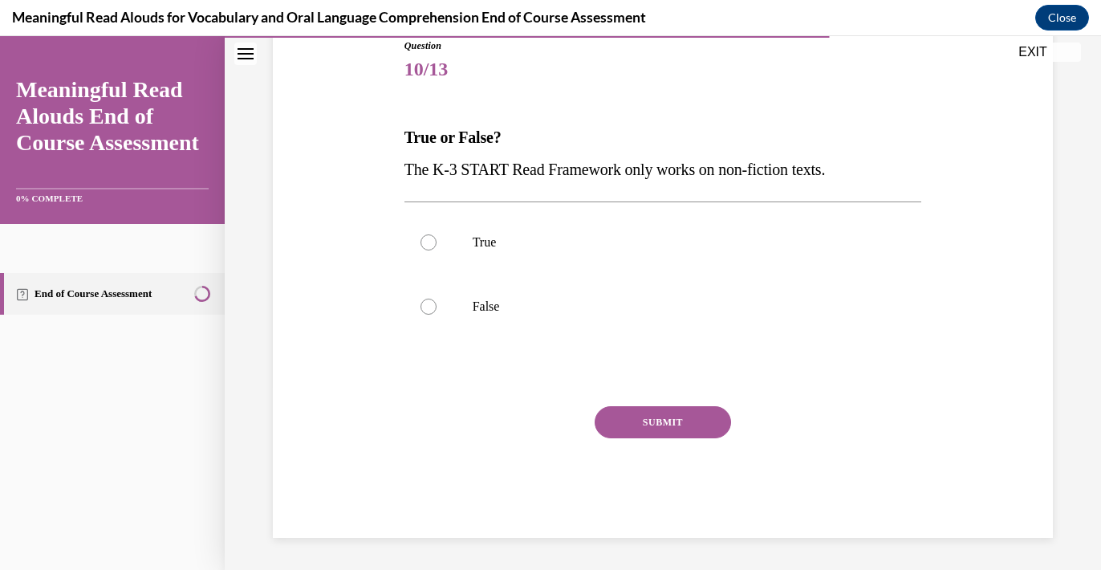
scroll to position [178, 0]
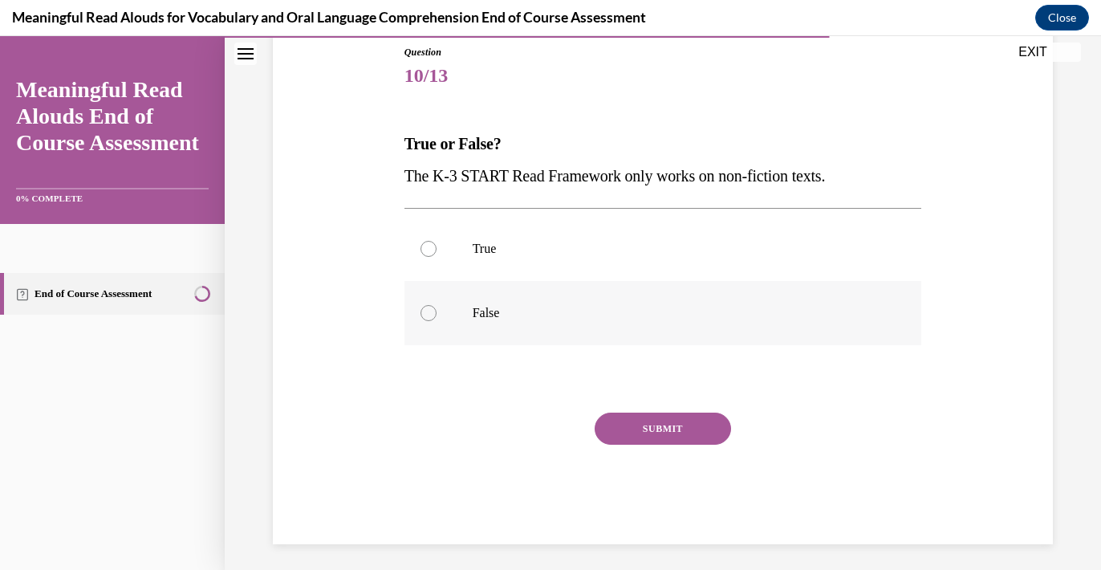
click at [421, 311] on div at bounding box center [429, 313] width 16 height 16
click at [421, 311] on input "False" at bounding box center [429, 313] width 16 height 16
radio input "true"
click at [673, 423] on button "SUBMIT" at bounding box center [663, 429] width 136 height 32
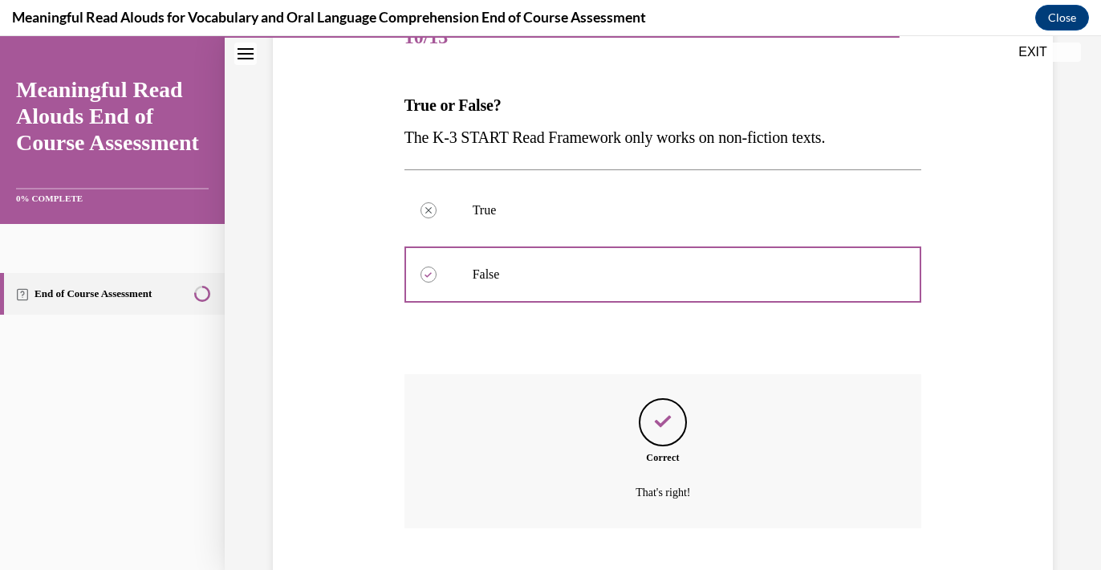
scroll to position [315, 0]
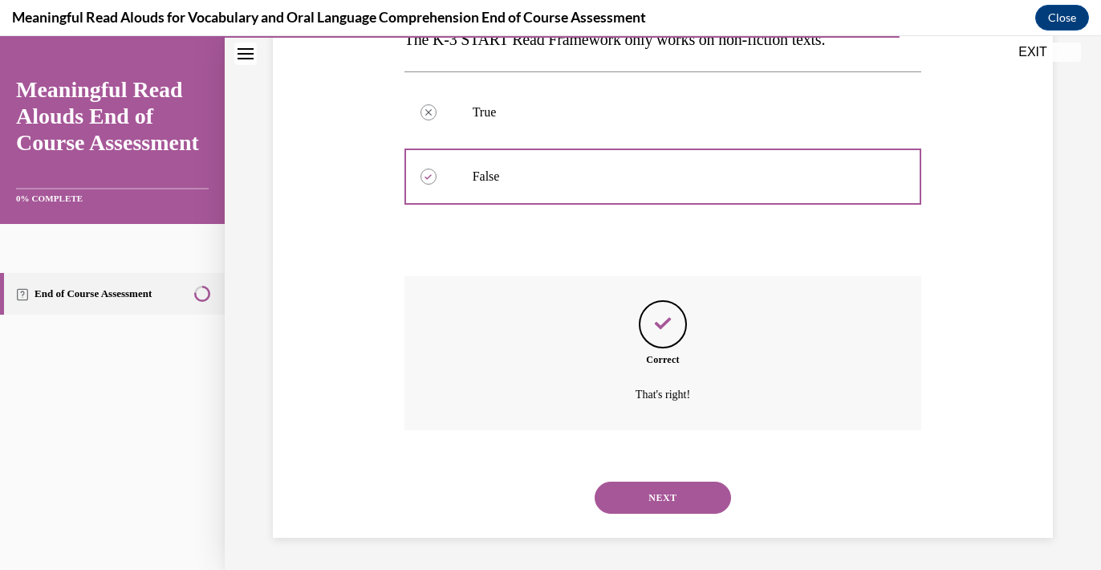
click at [672, 500] on button "NEXT" at bounding box center [663, 498] width 136 height 32
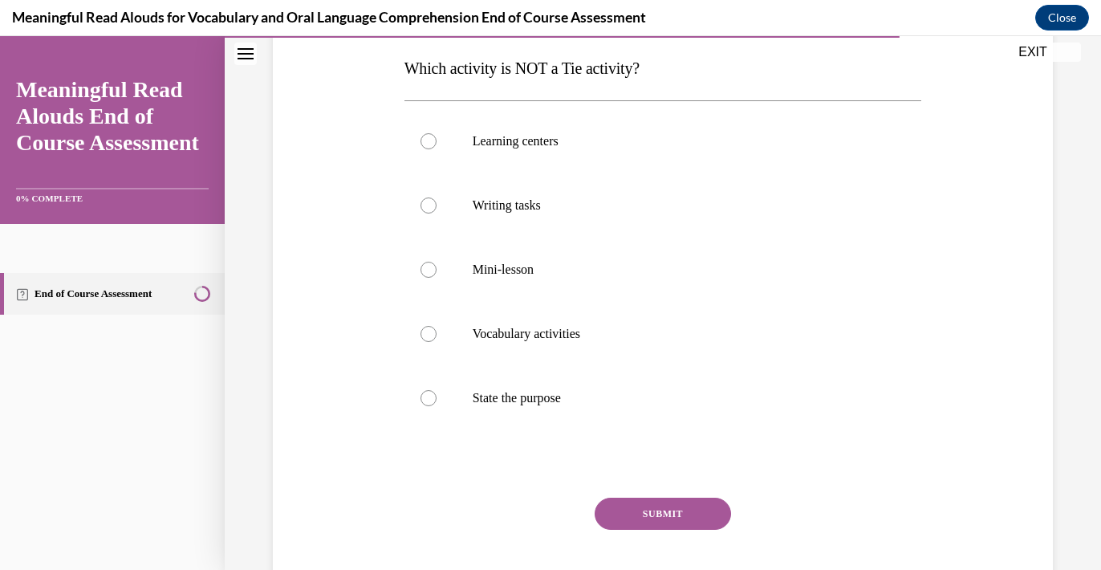
scroll to position [256, 0]
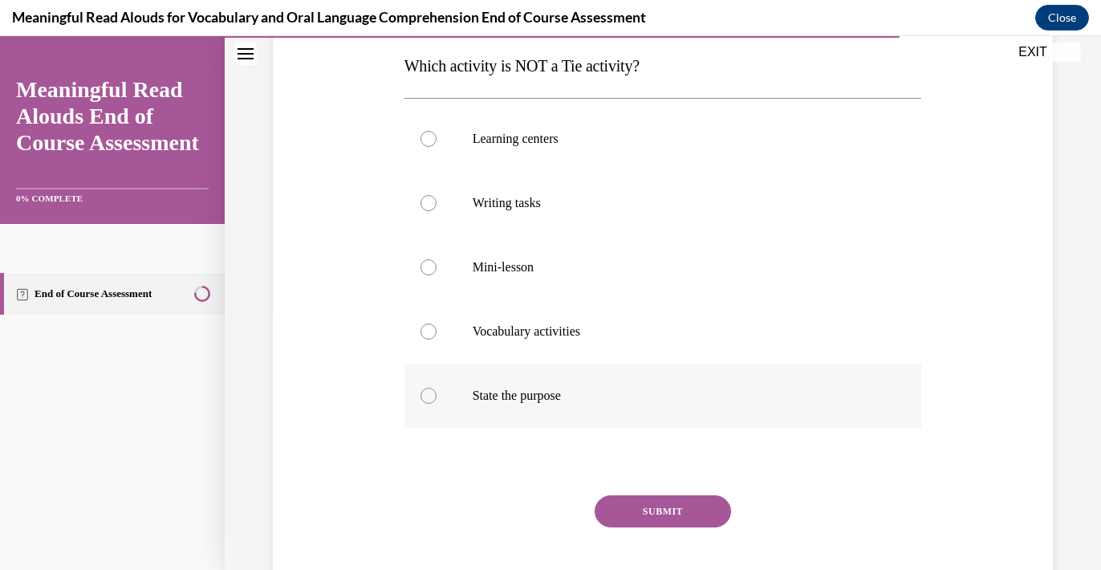
click at [435, 396] on div at bounding box center [429, 396] width 16 height 16
click at [435, 396] on input "State the purpose" at bounding box center [429, 396] width 16 height 16
radio input "true"
click at [664, 514] on button "SUBMIT" at bounding box center [663, 511] width 136 height 32
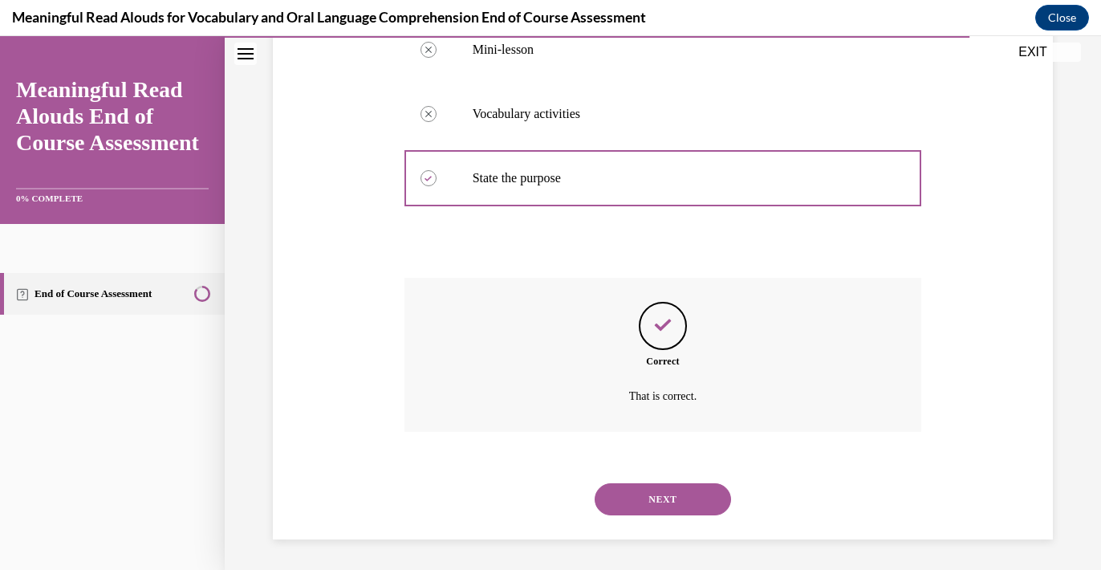
scroll to position [475, 0]
click at [671, 498] on button "NEXT" at bounding box center [663, 498] width 136 height 32
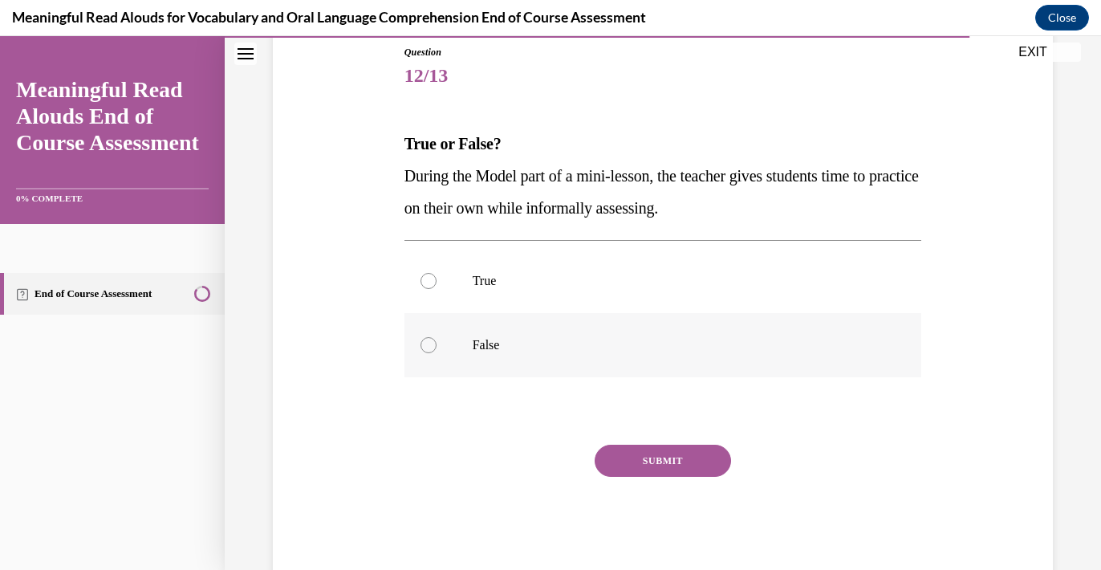
click at [510, 357] on label "False" at bounding box center [664, 345] width 518 height 64
click at [437, 353] on input "False" at bounding box center [429, 345] width 16 height 16
radio input "true"
click at [673, 461] on button "SUBMIT" at bounding box center [663, 461] width 136 height 32
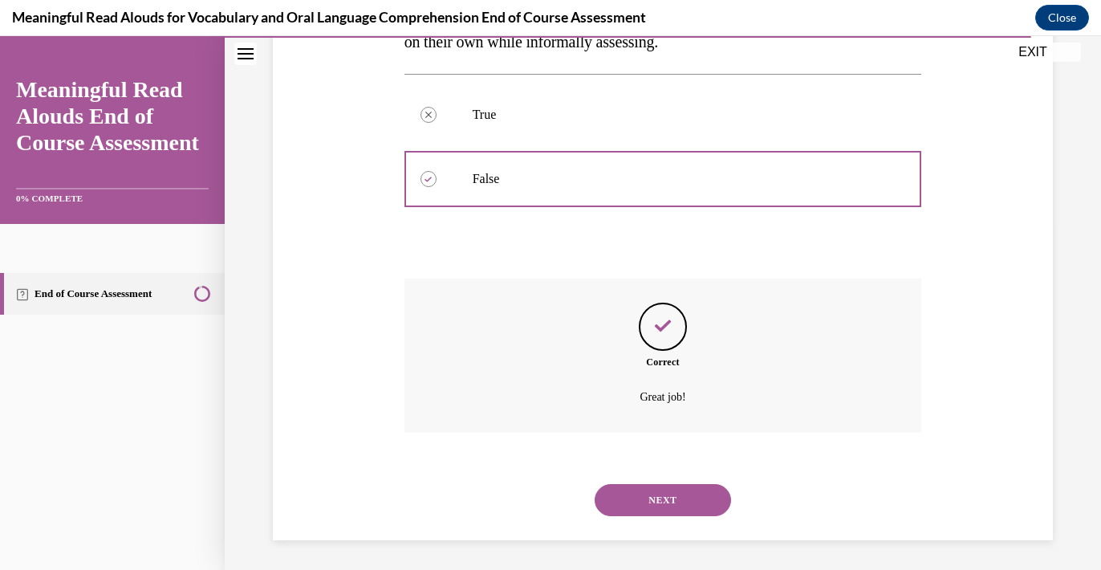
scroll to position [347, 0]
click at [673, 494] on button "NEXT" at bounding box center [663, 498] width 136 height 32
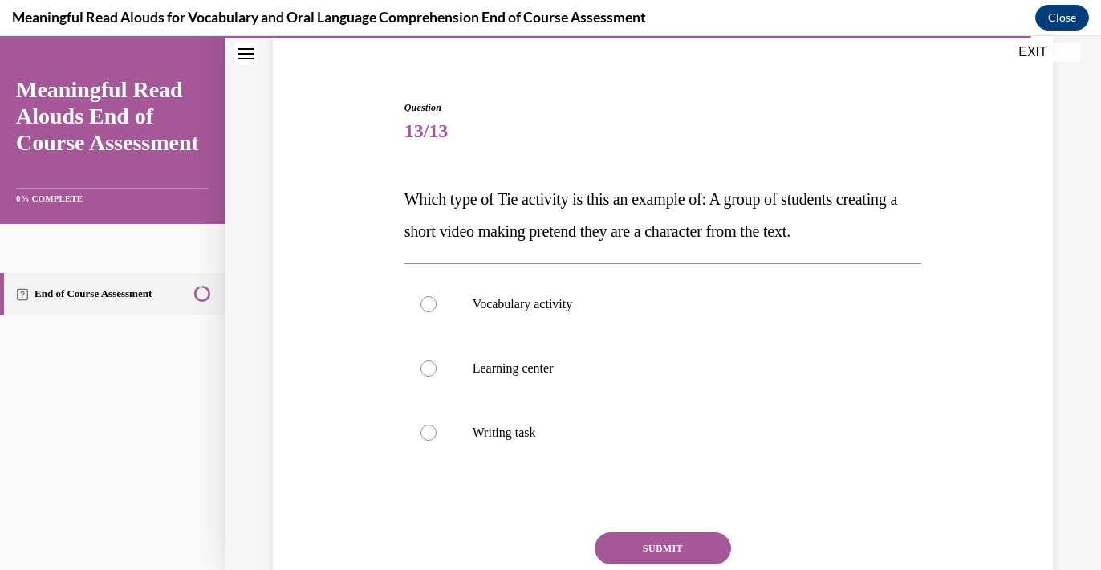
scroll to position [128, 0]
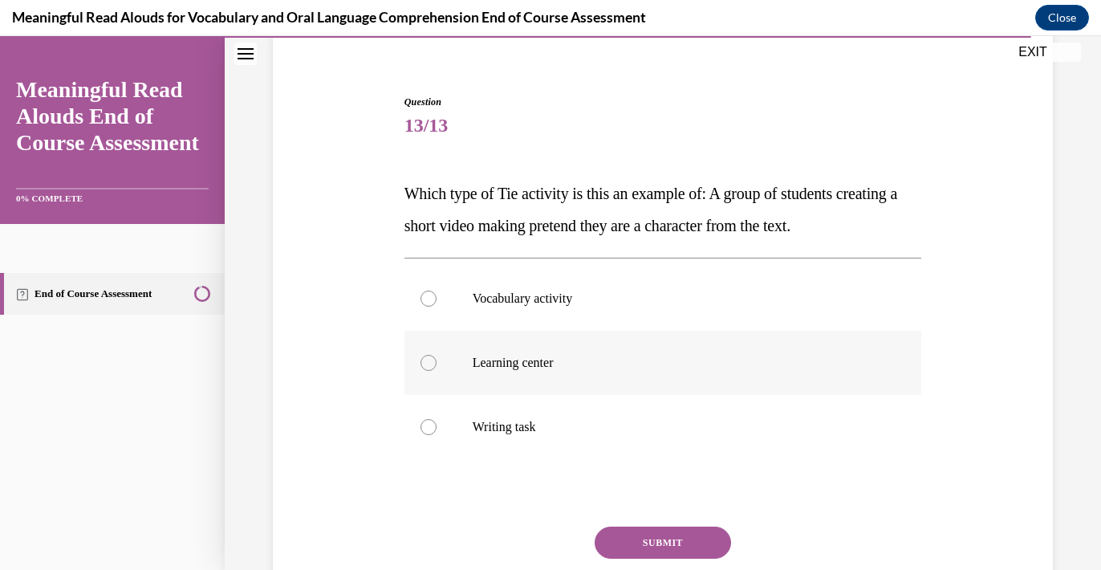
click at [543, 365] on p "Learning center" at bounding box center [677, 363] width 409 height 16
click at [437, 365] on input "Learning center" at bounding box center [429, 363] width 16 height 16
radio input "true"
click at [668, 543] on button "SUBMIT" at bounding box center [663, 543] width 136 height 32
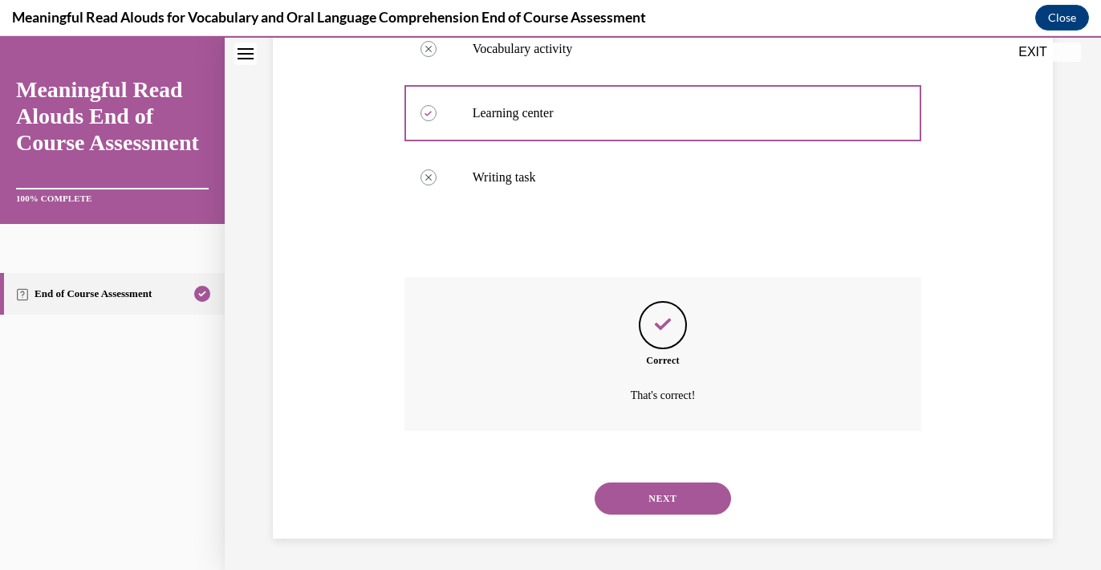
scroll to position [379, 0]
click at [667, 495] on button "NEXT" at bounding box center [663, 498] width 136 height 32
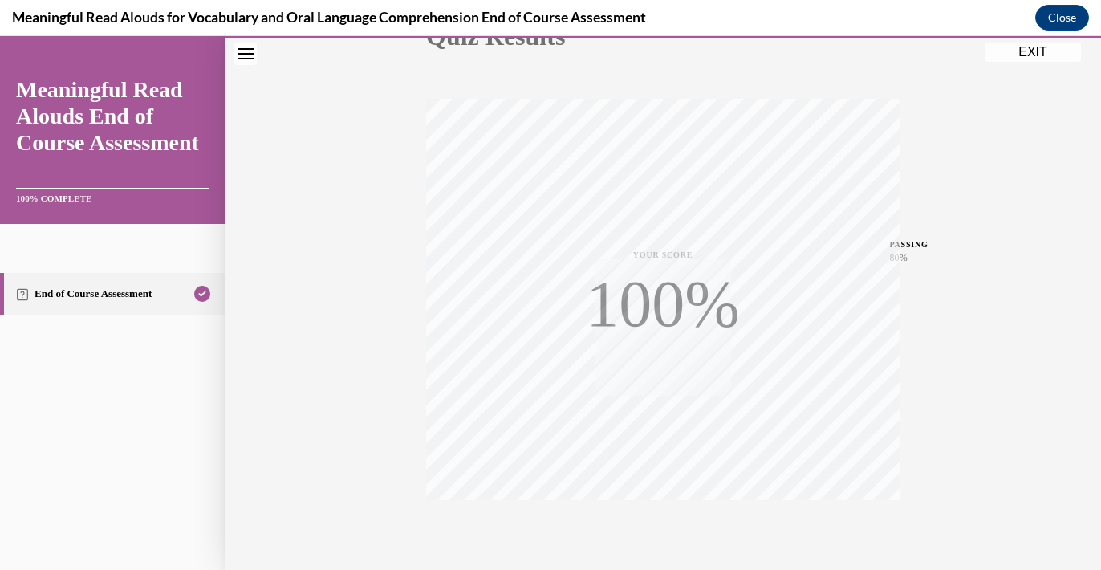
scroll to position [289, 0]
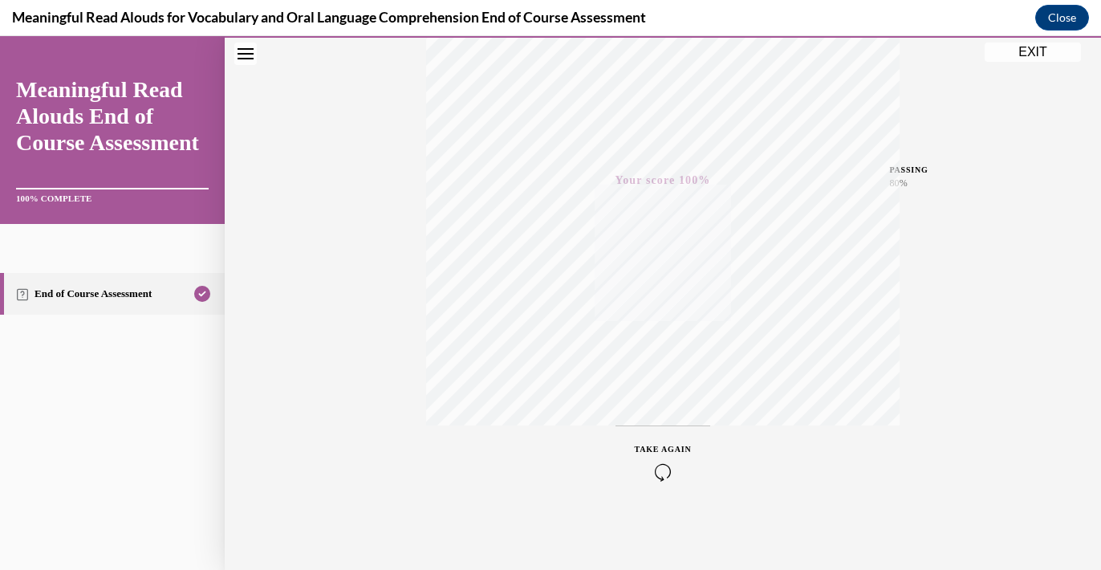
click at [1045, 58] on button "EXIT" at bounding box center [1033, 52] width 96 height 19
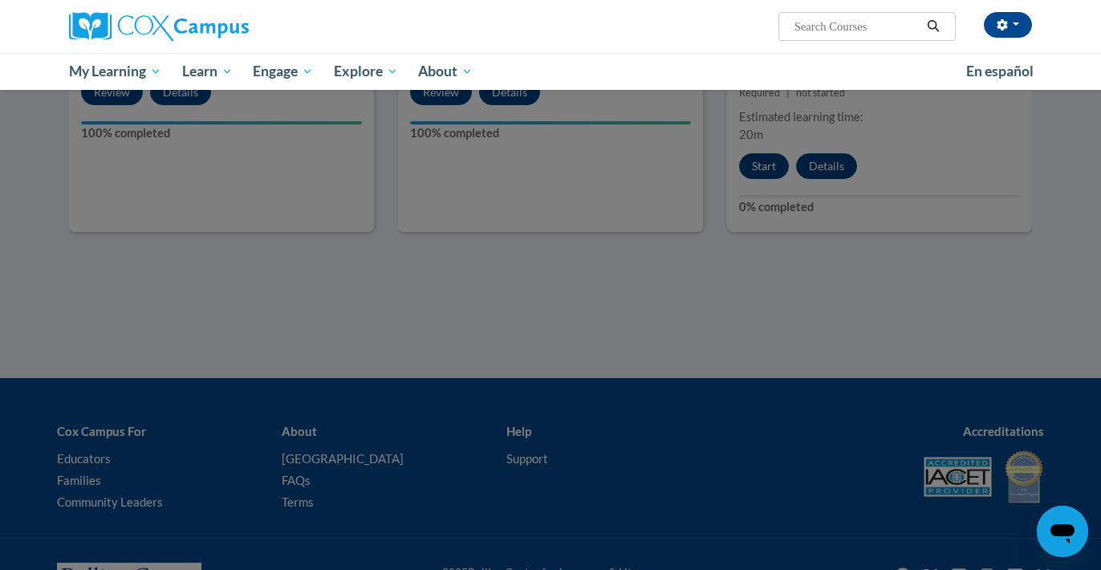
scroll to position [1128, 0]
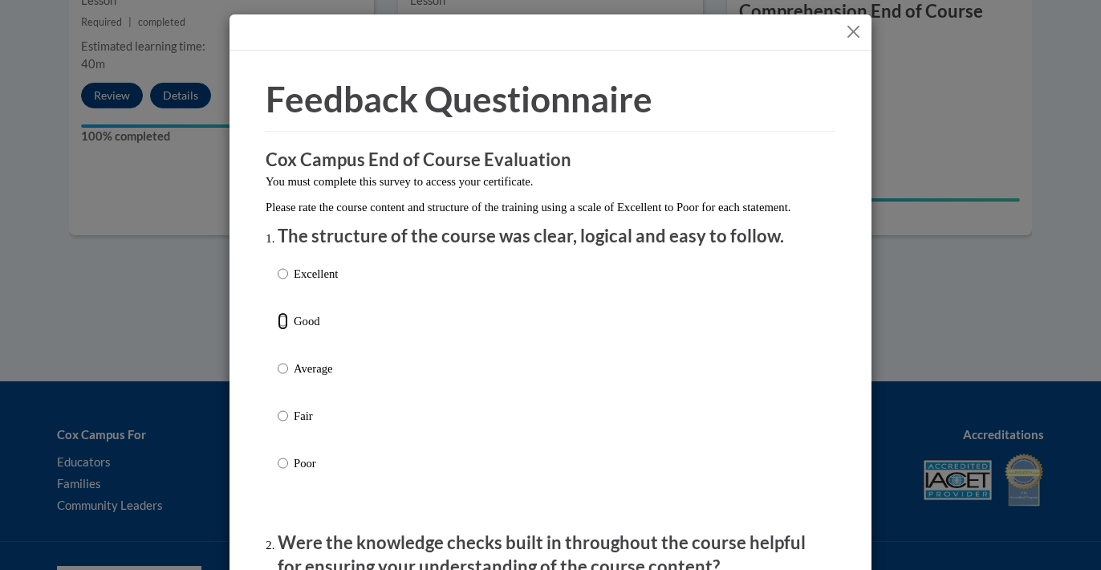
click at [280, 330] on input "Good" at bounding box center [283, 321] width 10 height 18
radio input "true"
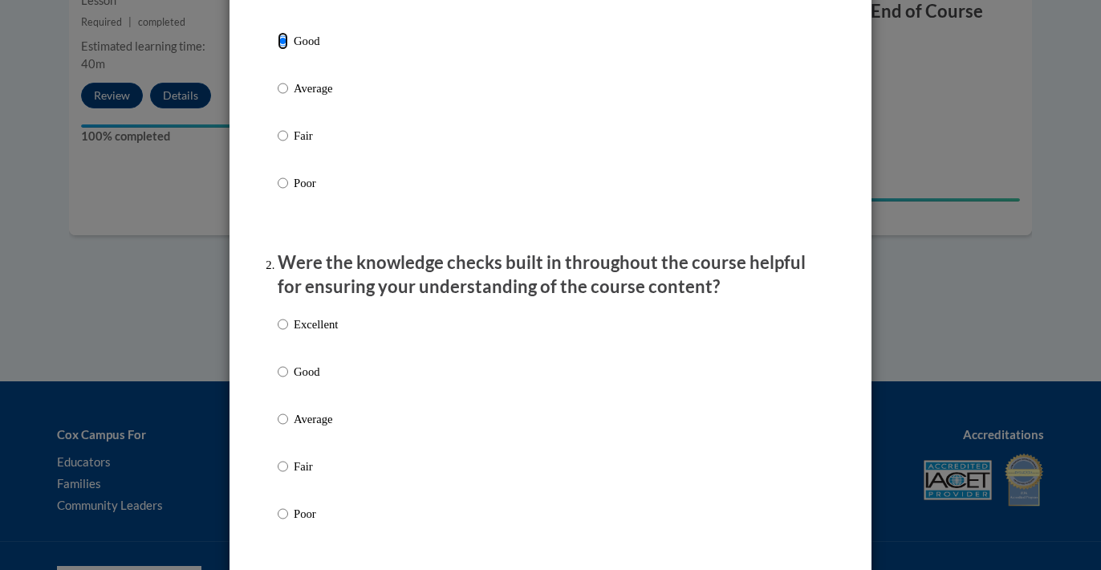
scroll to position [285, 0]
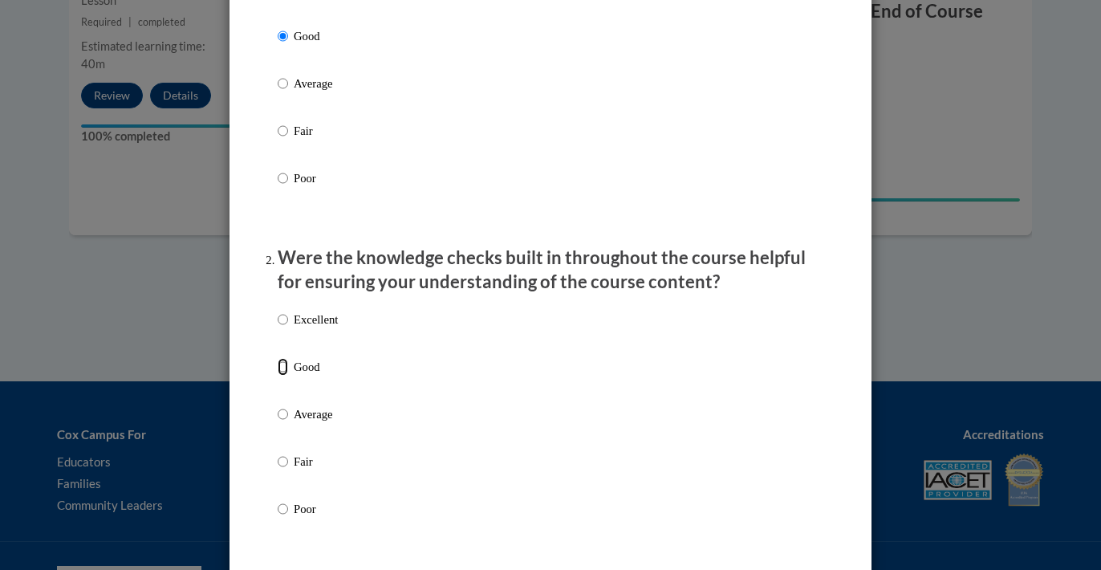
click at [287, 376] on input "Good" at bounding box center [283, 367] width 10 height 18
radio input "true"
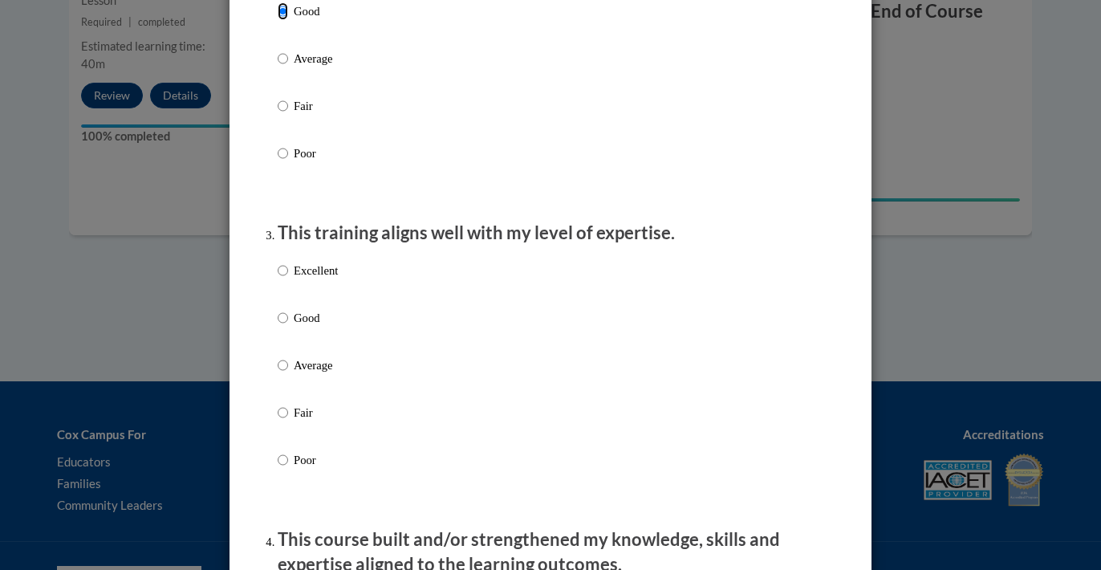
scroll to position [643, 0]
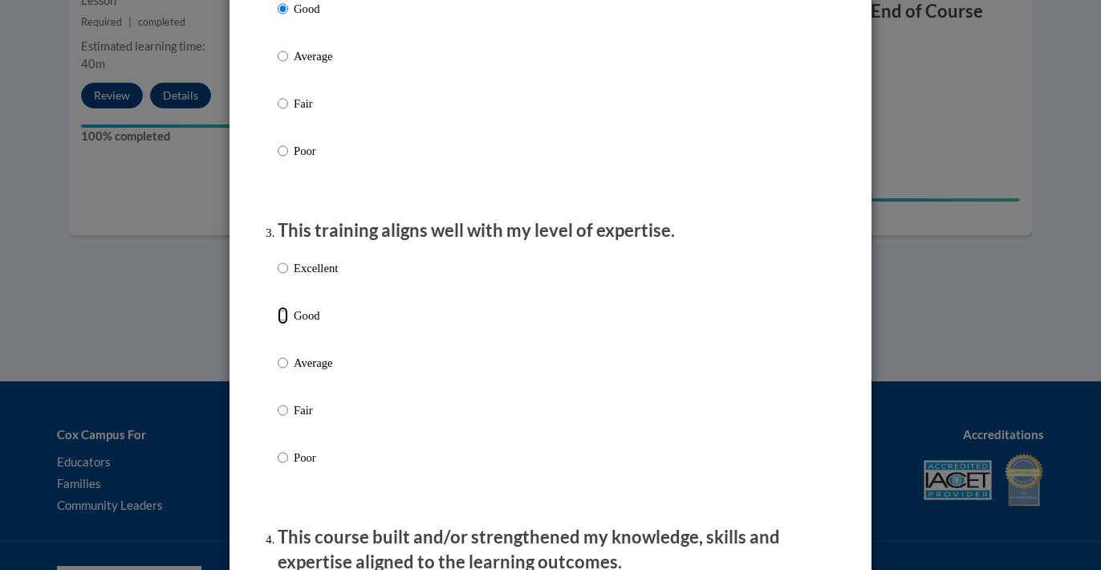
click at [285, 324] on input "Good" at bounding box center [283, 316] width 10 height 18
radio input "true"
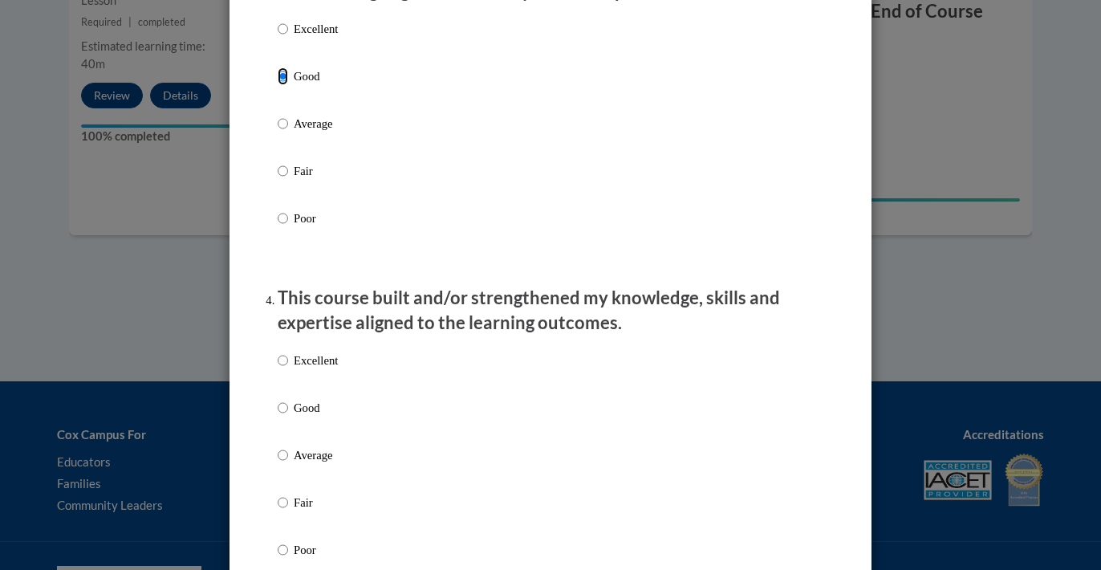
scroll to position [884, 0]
click at [283, 415] on input "Good" at bounding box center [283, 406] width 10 height 18
radio input "true"
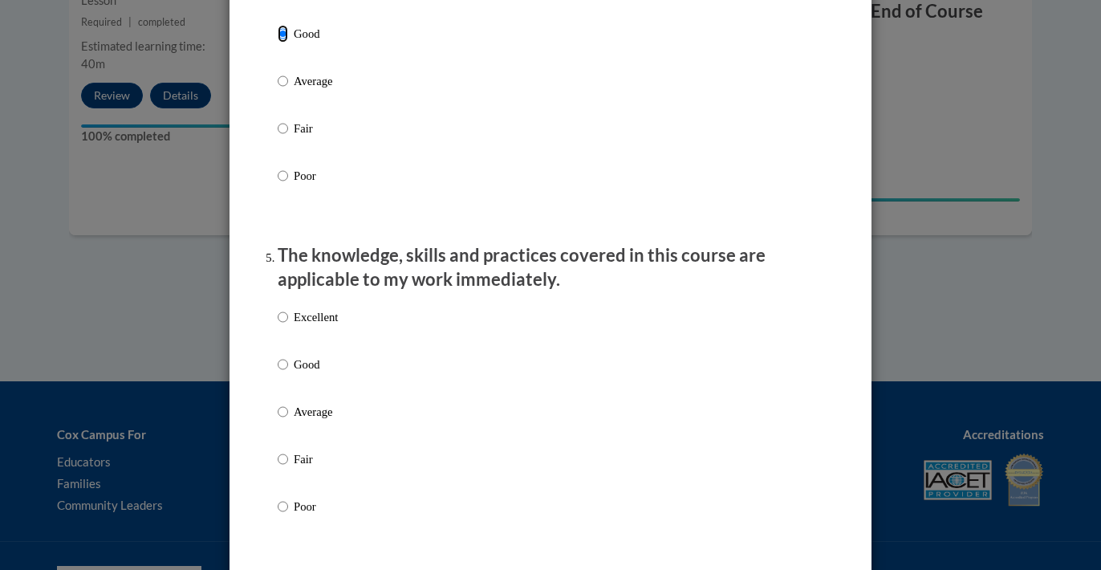
scroll to position [1259, 0]
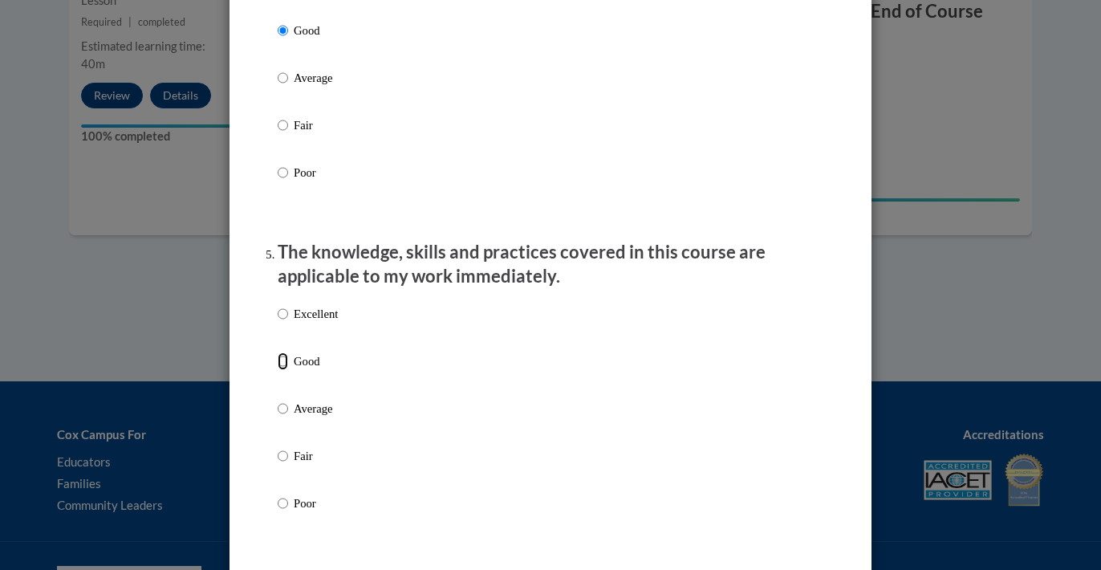
click at [287, 370] on input "Good" at bounding box center [283, 361] width 10 height 18
radio input "true"
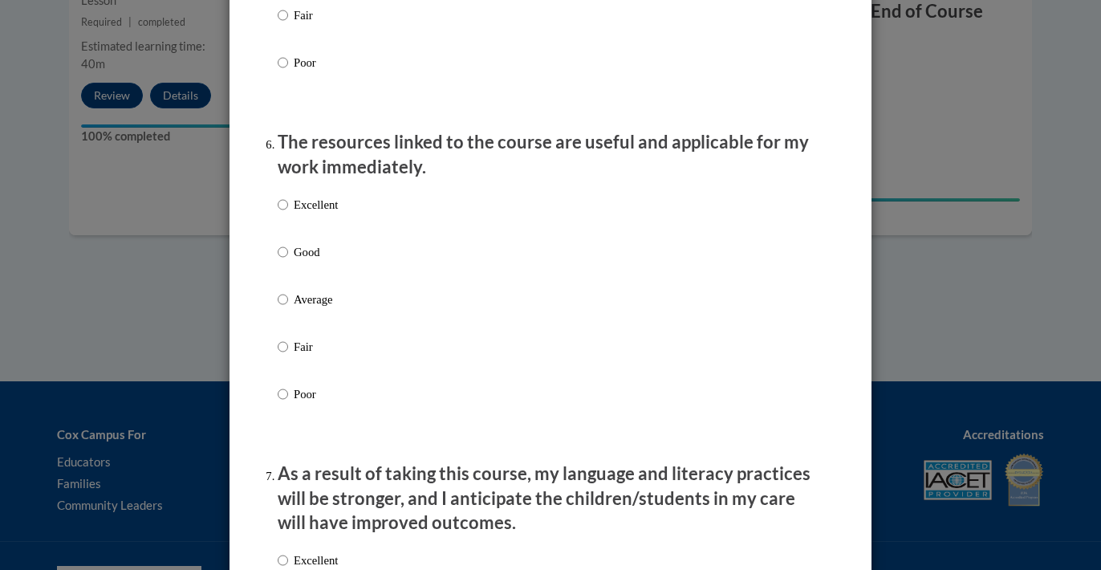
scroll to position [1708, 0]
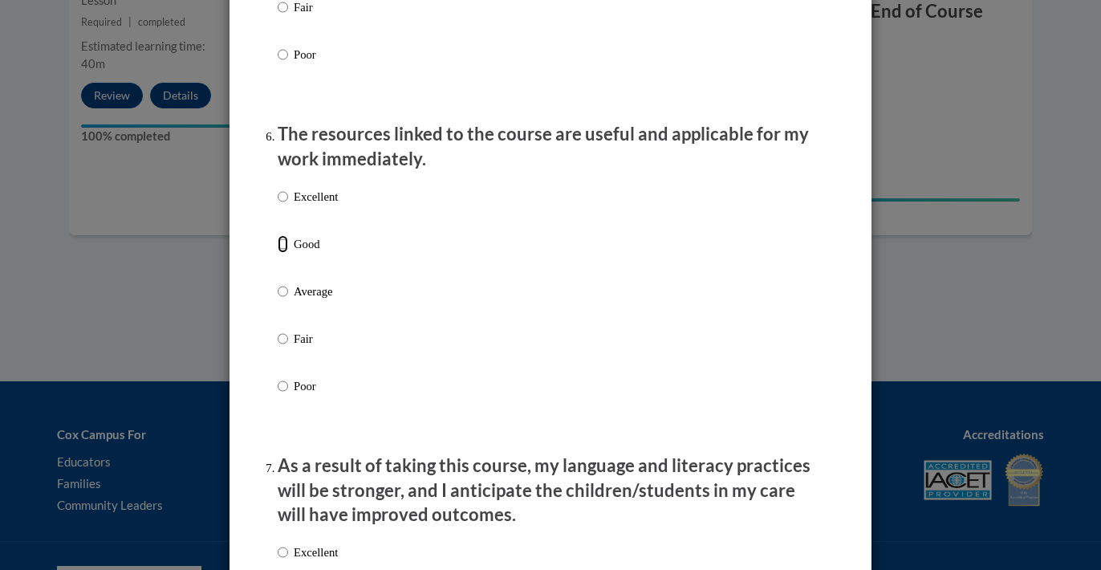
click at [283, 253] on input "Good" at bounding box center [283, 244] width 10 height 18
radio input "true"
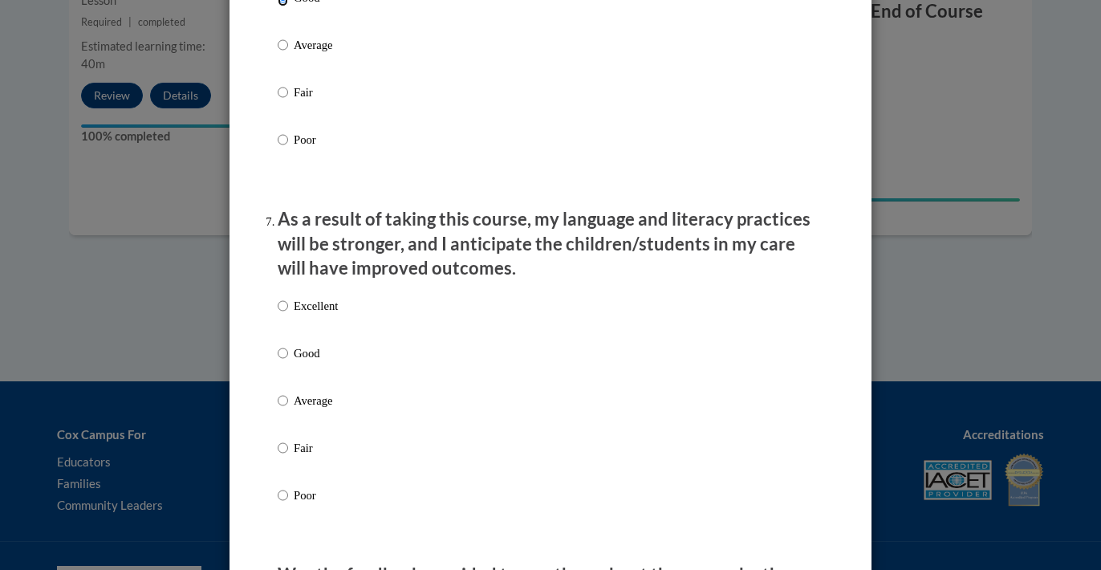
scroll to position [2004, 0]
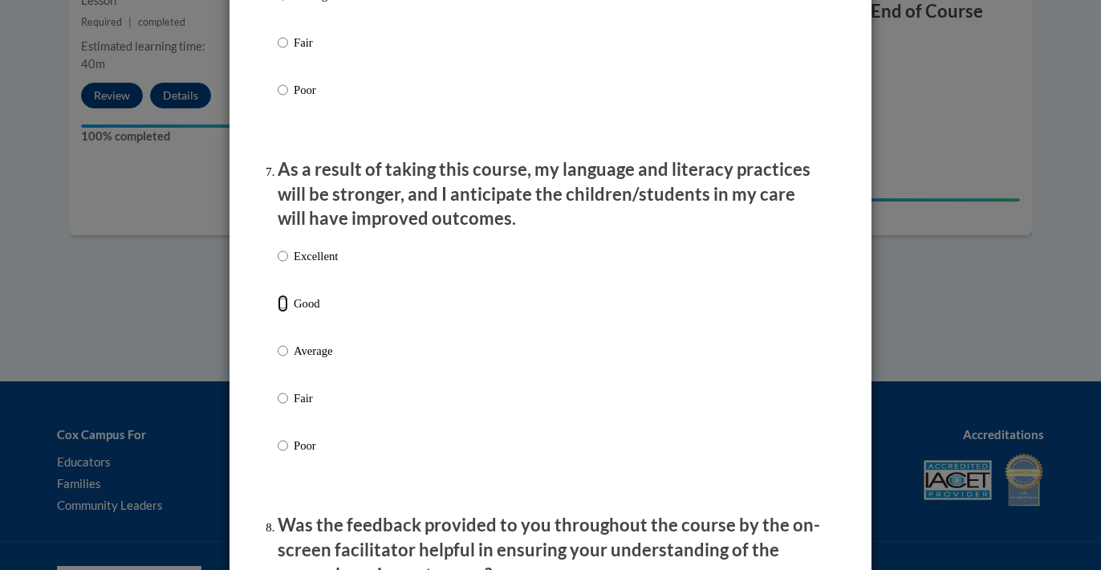
click at [284, 312] on input "Good" at bounding box center [283, 304] width 10 height 18
radio input "true"
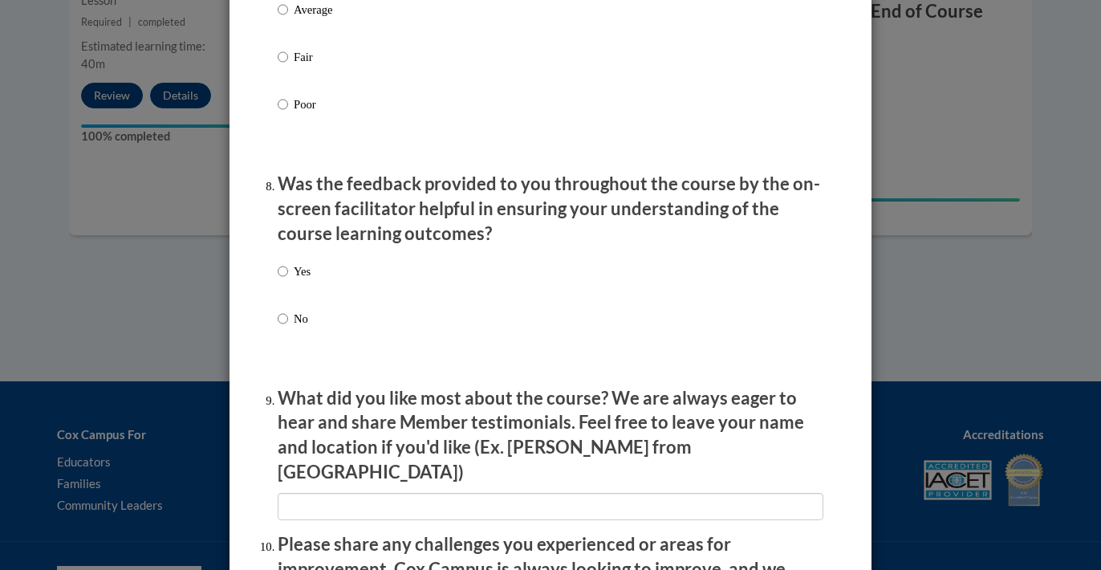
scroll to position [2346, 0]
click at [280, 279] on input "Yes" at bounding box center [283, 271] width 10 height 18
radio input "true"
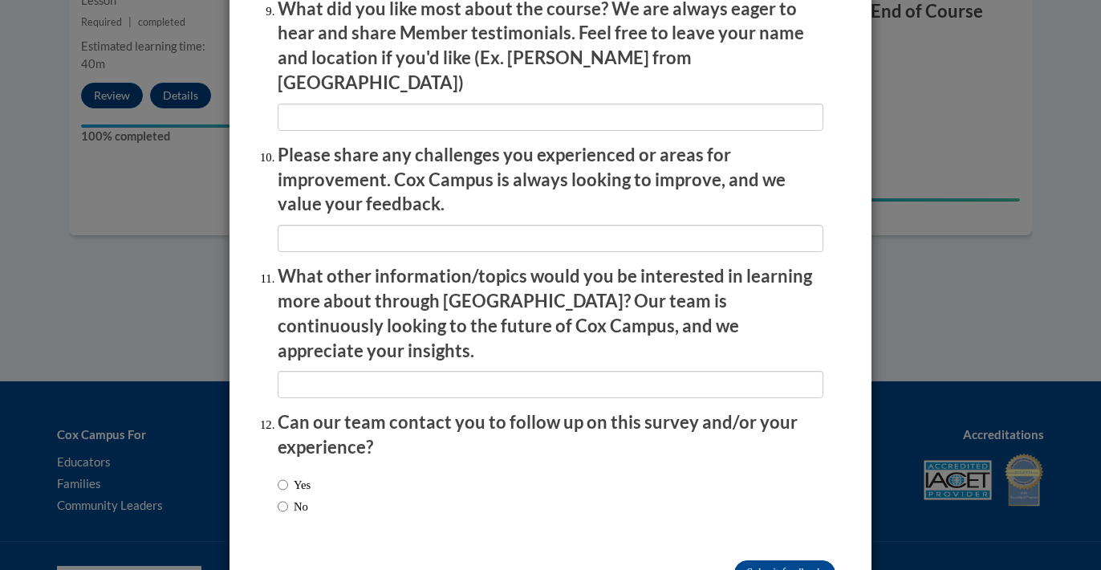
scroll to position [2769, 0]
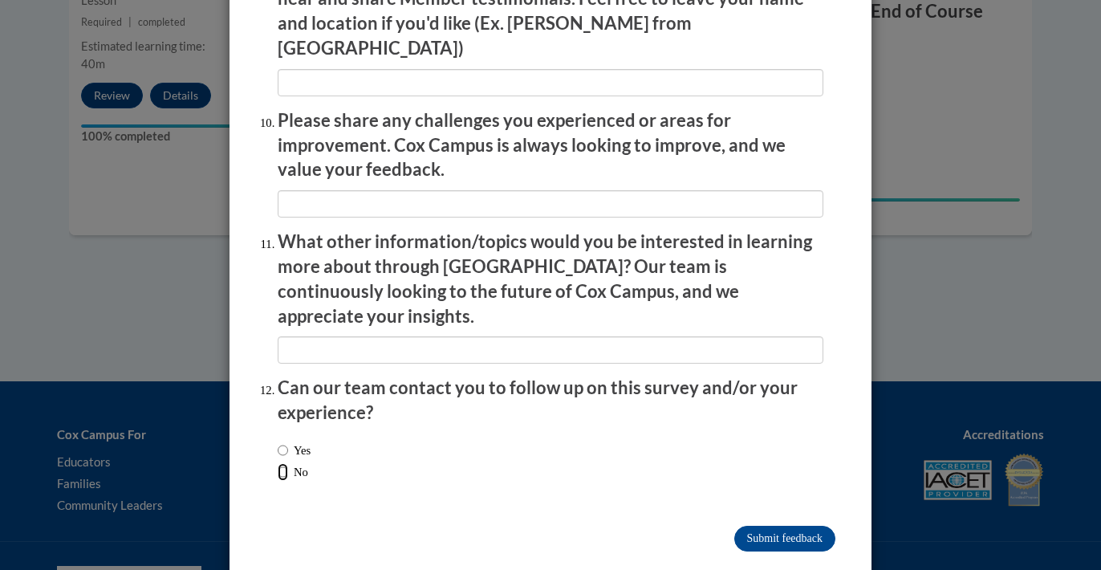
click at [283, 463] on input "No" at bounding box center [283, 472] width 10 height 18
radio input "true"
click at [772, 526] on input "Submit feedback" at bounding box center [784, 539] width 101 height 26
